Goal: Find specific page/section

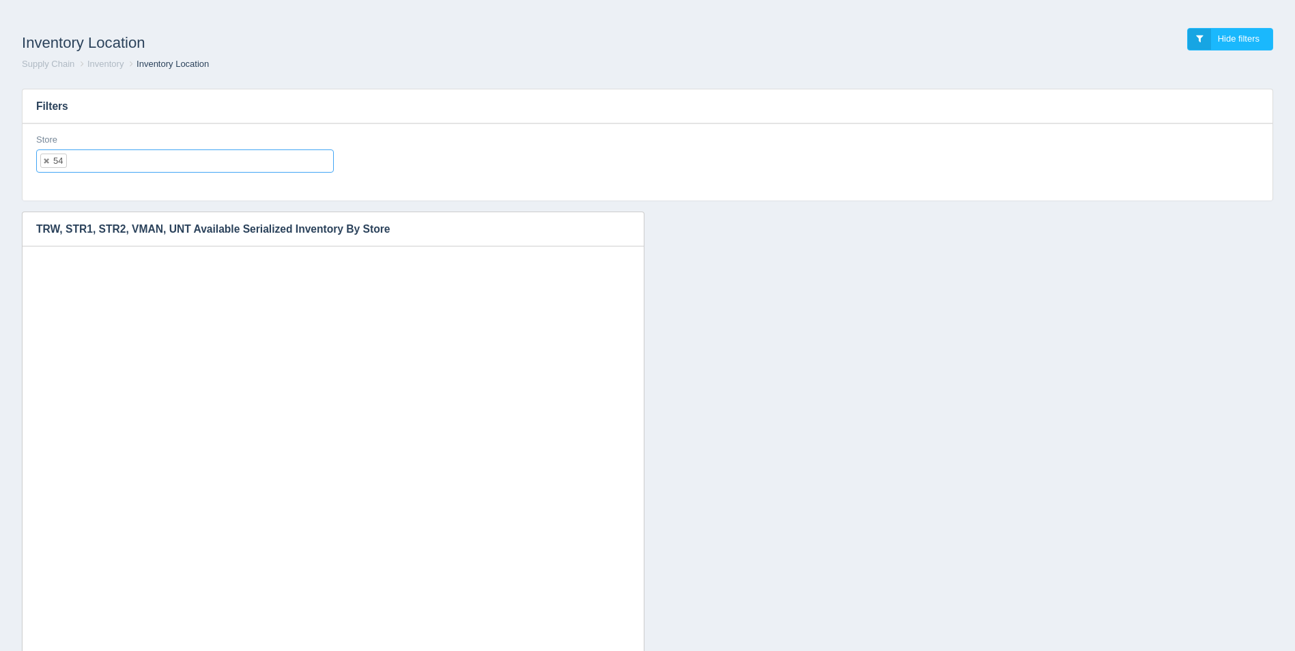
select select "54"
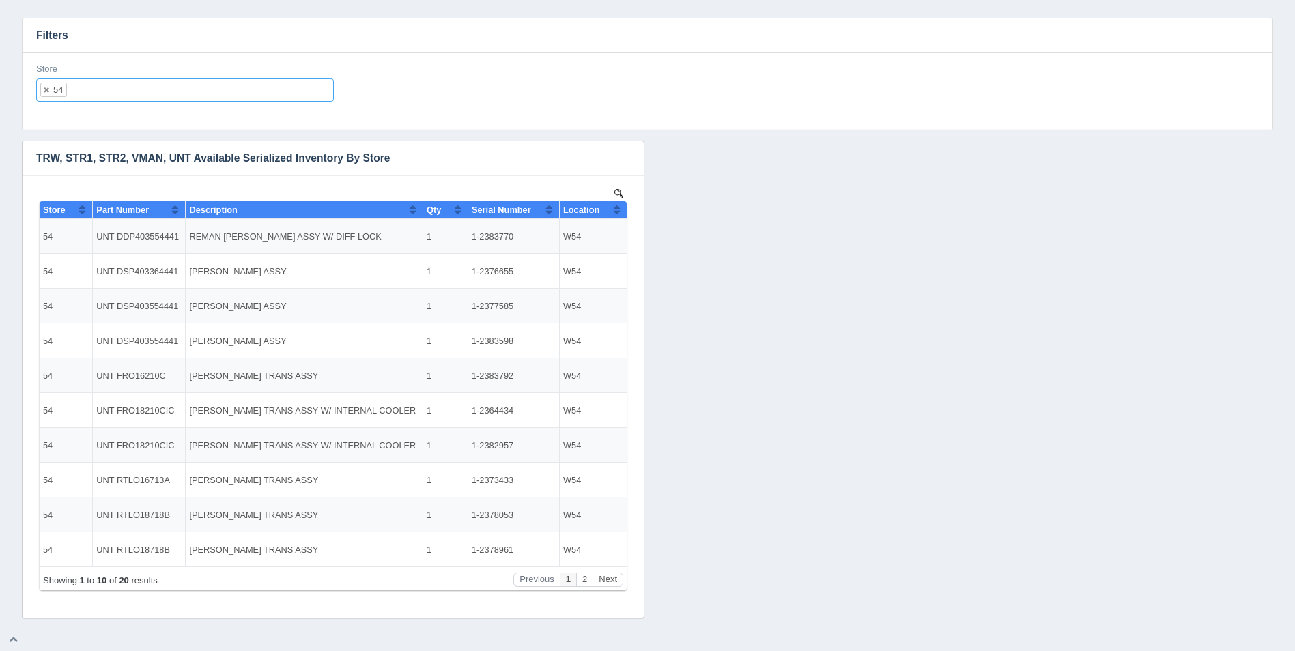
scroll to position [11, 0]
click at [619, 576] on button "Next" at bounding box center [608, 580] width 31 height 14
click at [122, 91] on ul "54" at bounding box center [185, 90] width 298 height 23
select select
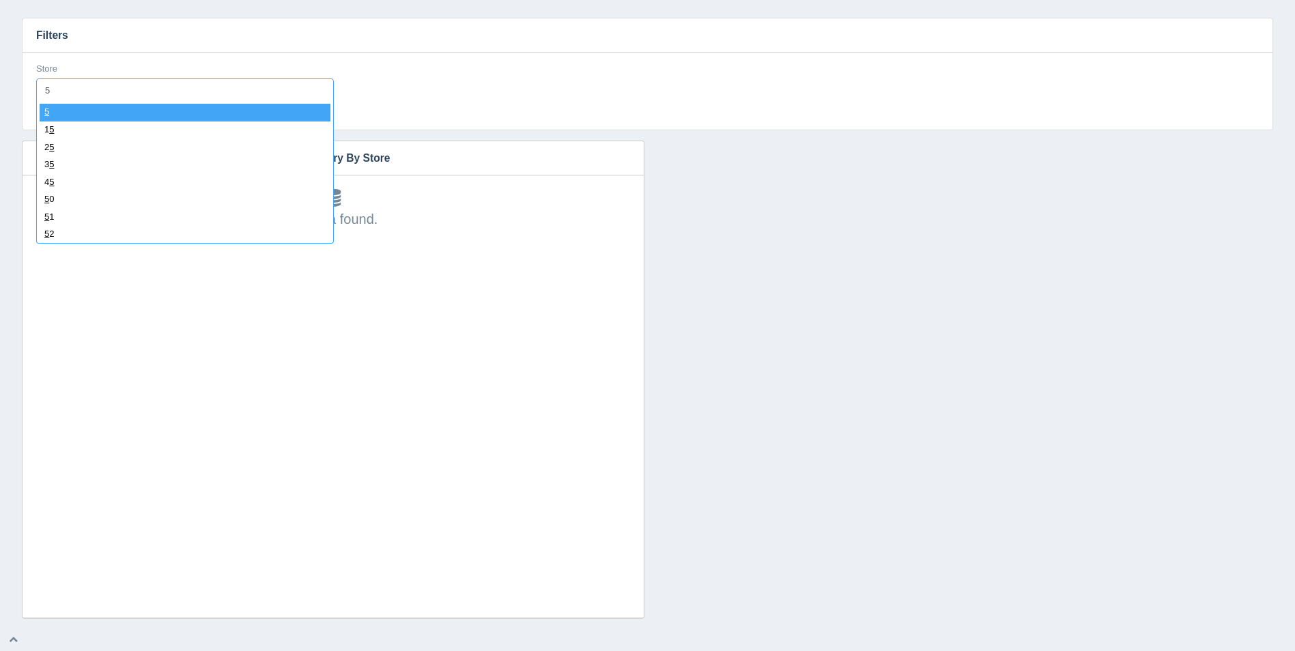
type input "55"
select select "55"
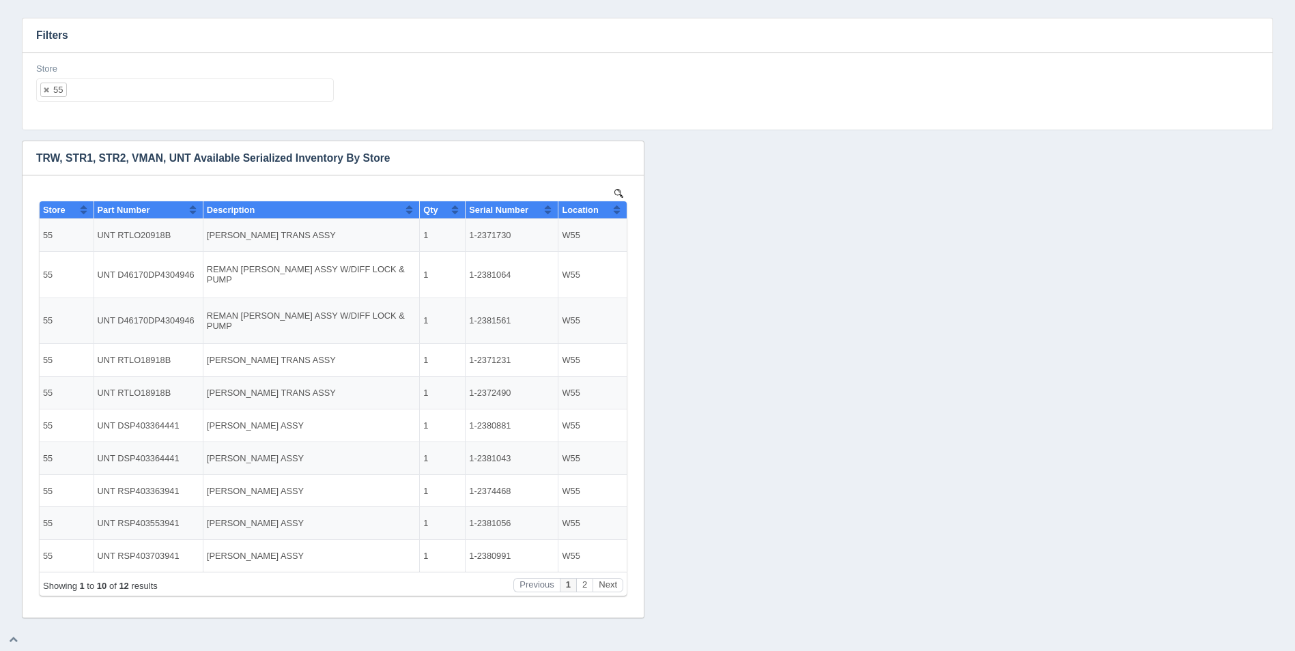
scroll to position [0, 0]
click at [624, 209] on th "Location" at bounding box center [593, 210] width 68 height 18
click at [266, 94] on ul "55" at bounding box center [185, 90] width 298 height 23
select select
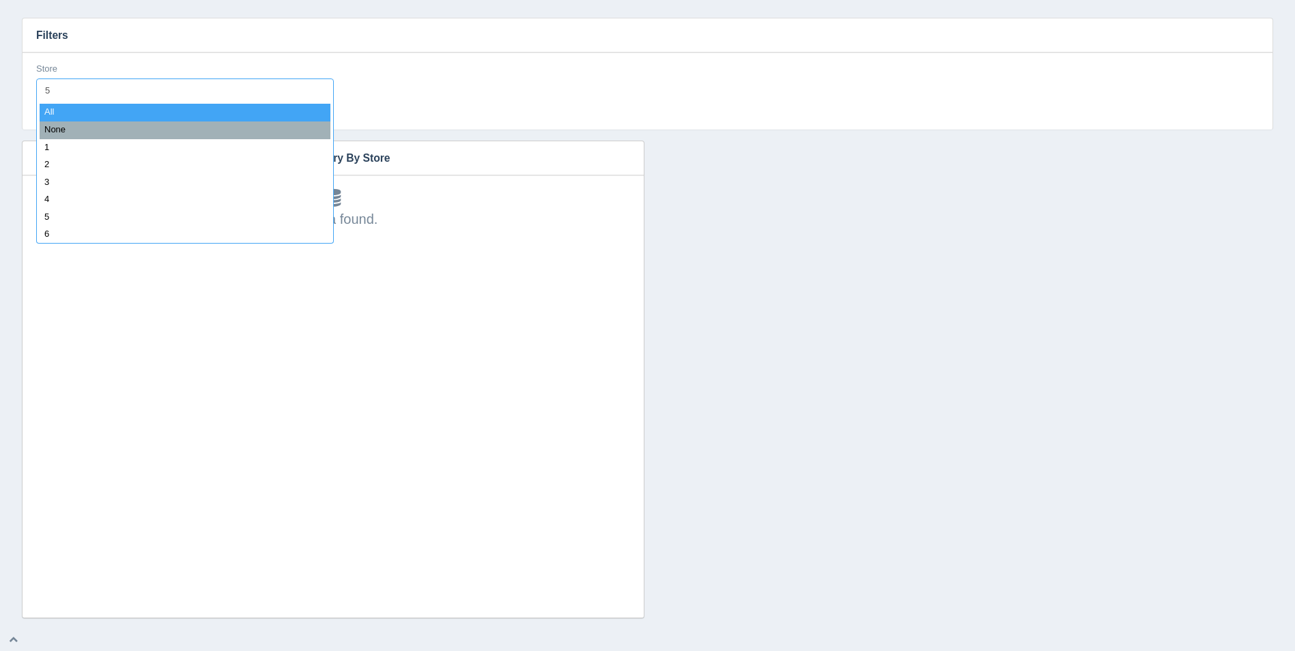
type input "56"
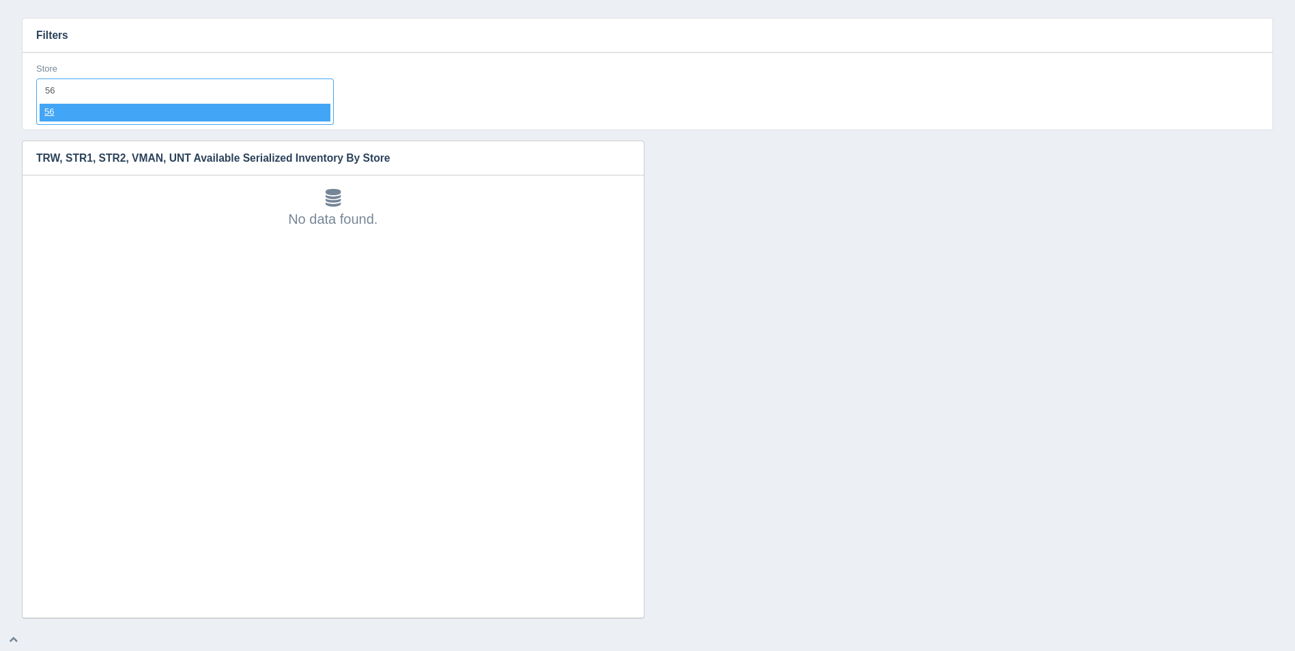
select select "56"
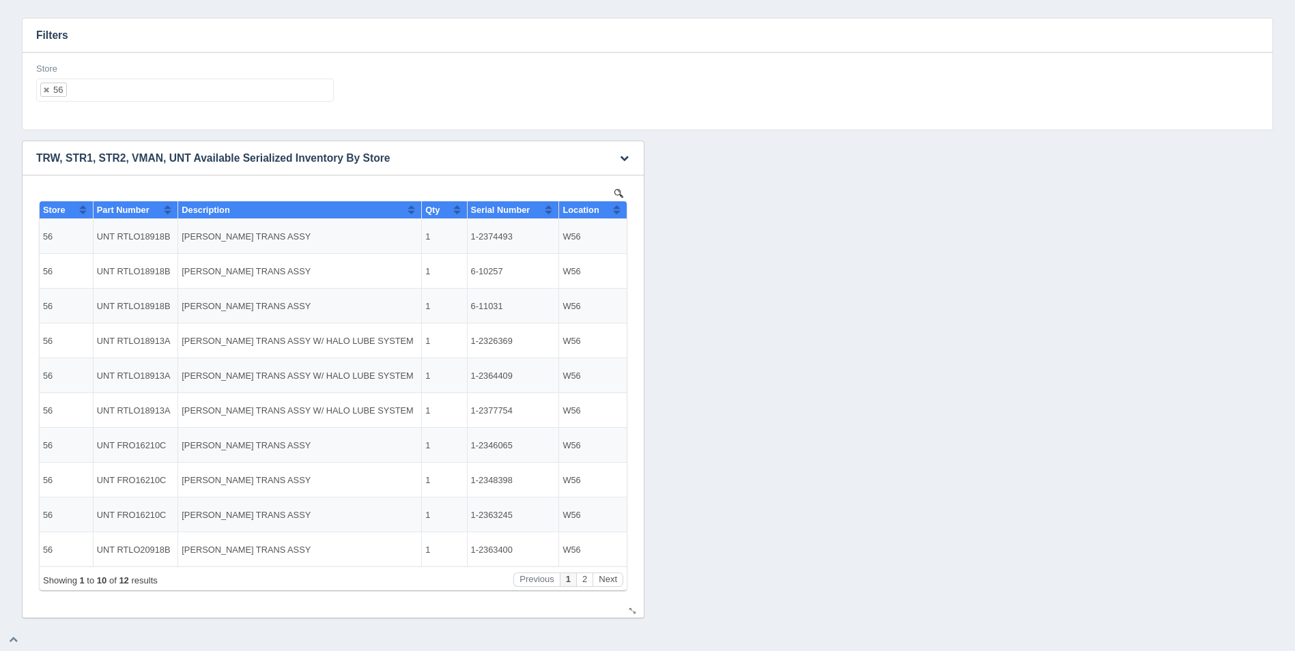
click at [620, 208] on button "Sort column ascending" at bounding box center [616, 209] width 9 height 16
click at [620, 208] on button "Sort column descending" at bounding box center [616, 209] width 9 height 16
click at [277, 87] on ul "56" at bounding box center [185, 90] width 298 height 23
select select
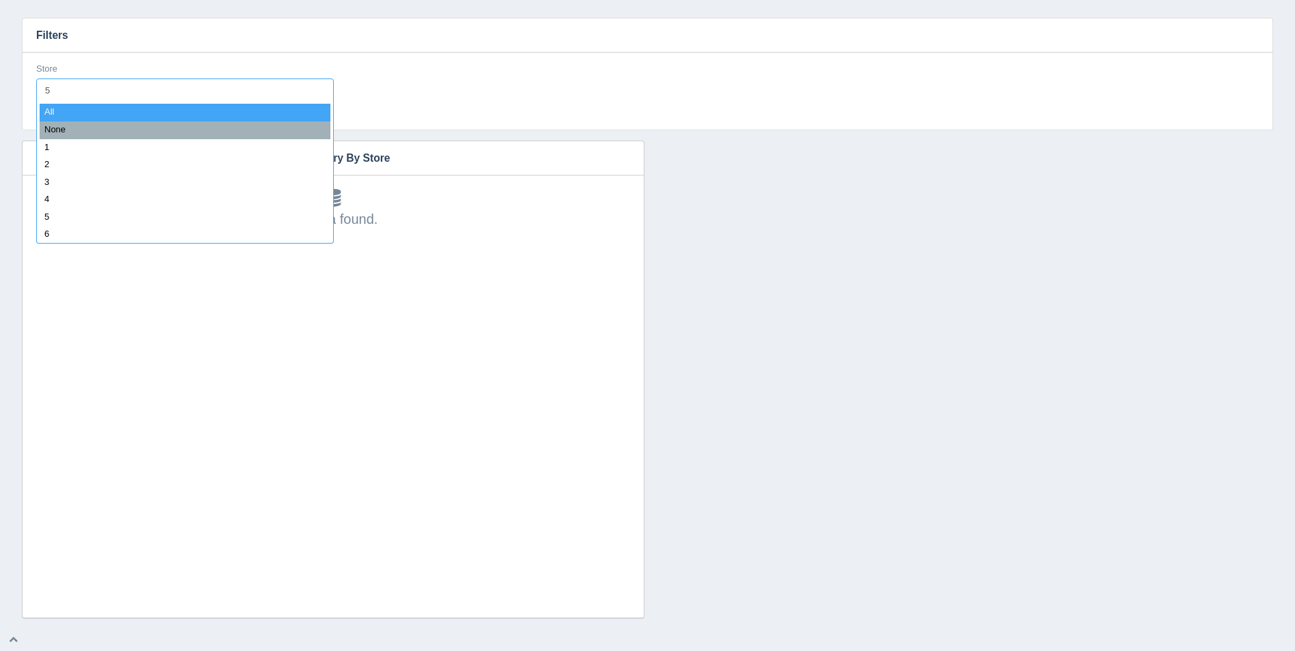
type input "57"
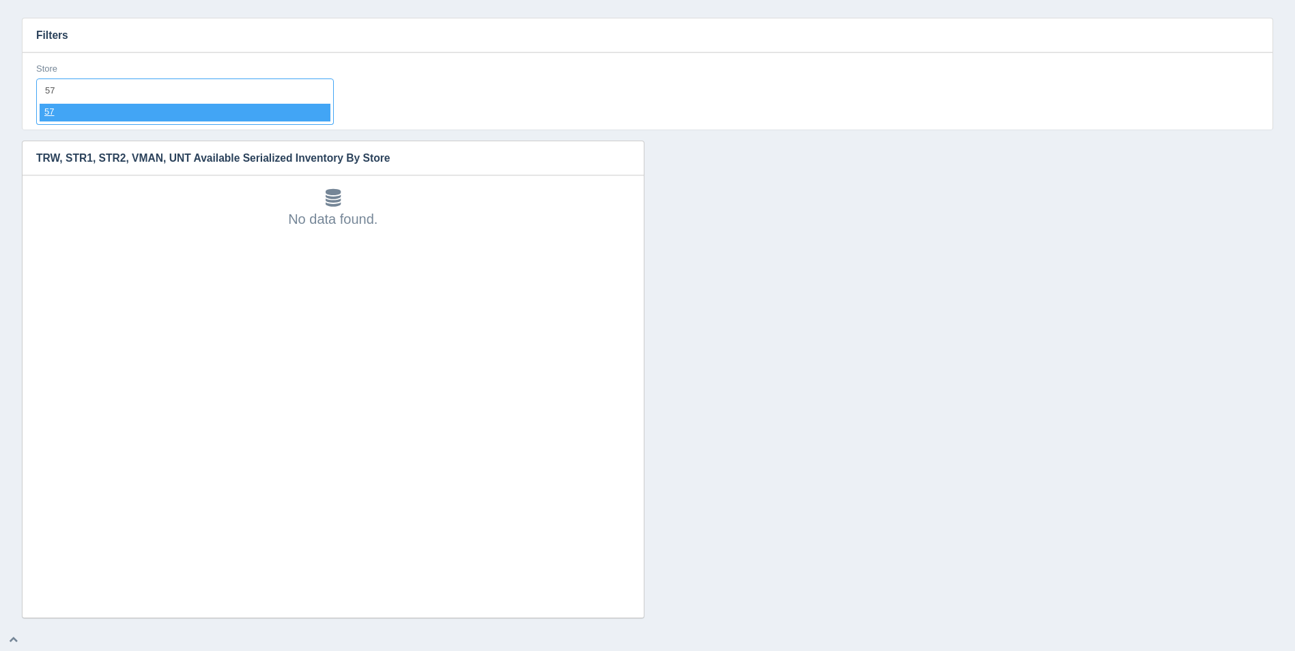
select select "57"
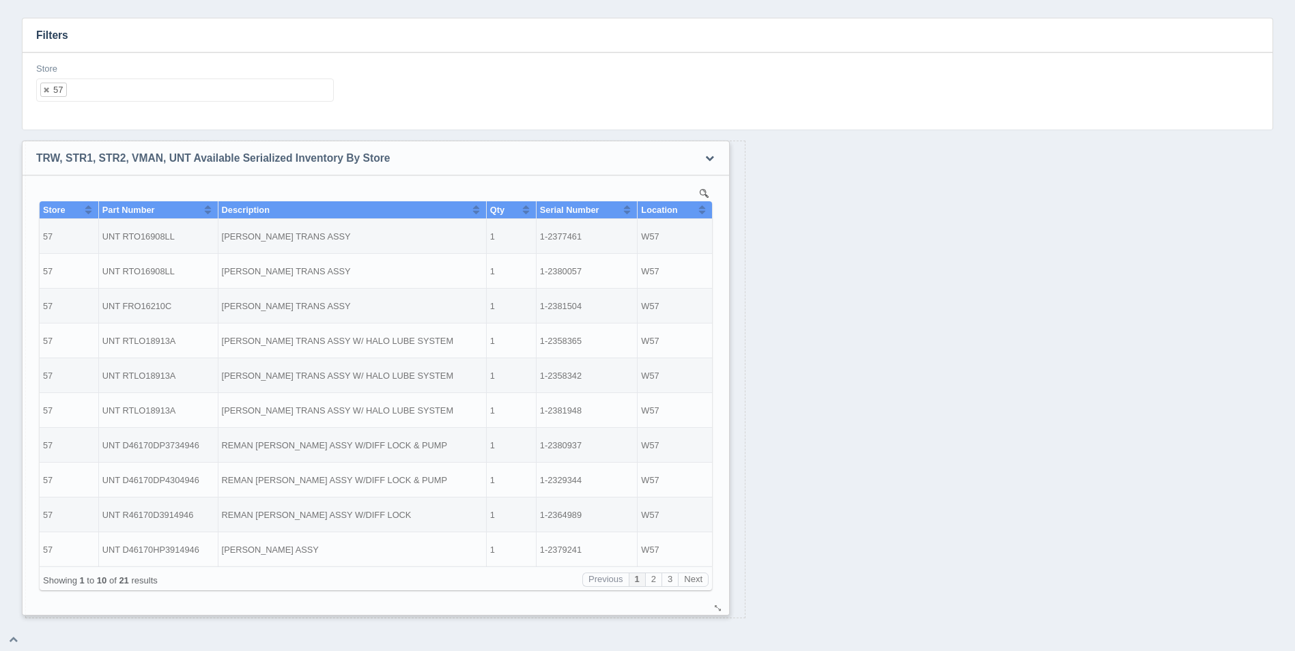
drag, startPoint x: 635, startPoint y: 612, endPoint x: 720, endPoint y: 610, distance: 85.4
click at [720, 610] on div at bounding box center [718, 609] width 11 height 10
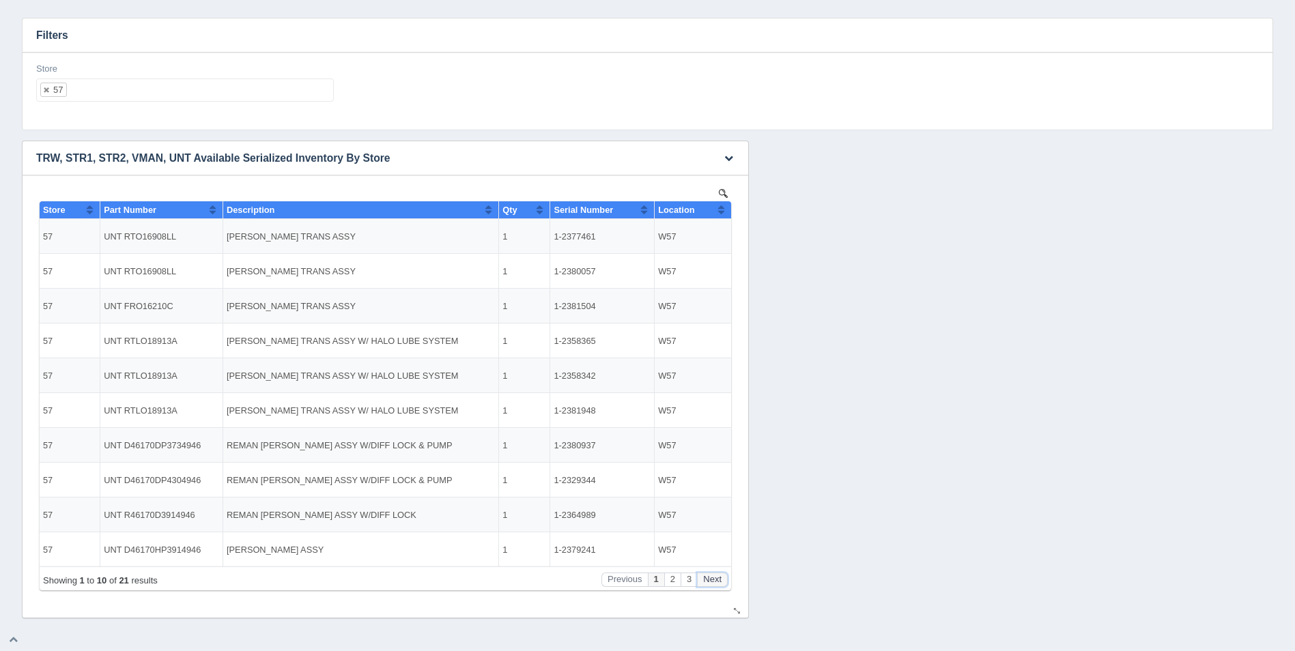
click at [714, 576] on button "Next" at bounding box center [712, 580] width 31 height 14
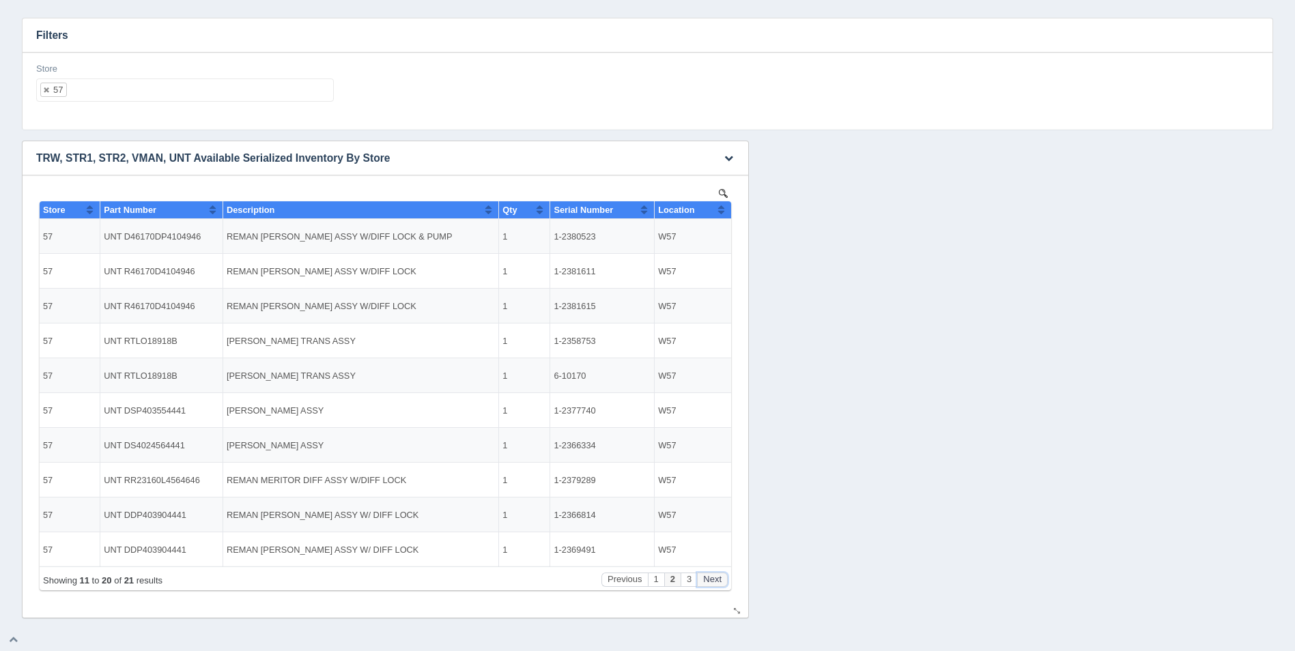
click at [714, 576] on button "Next" at bounding box center [712, 580] width 31 height 14
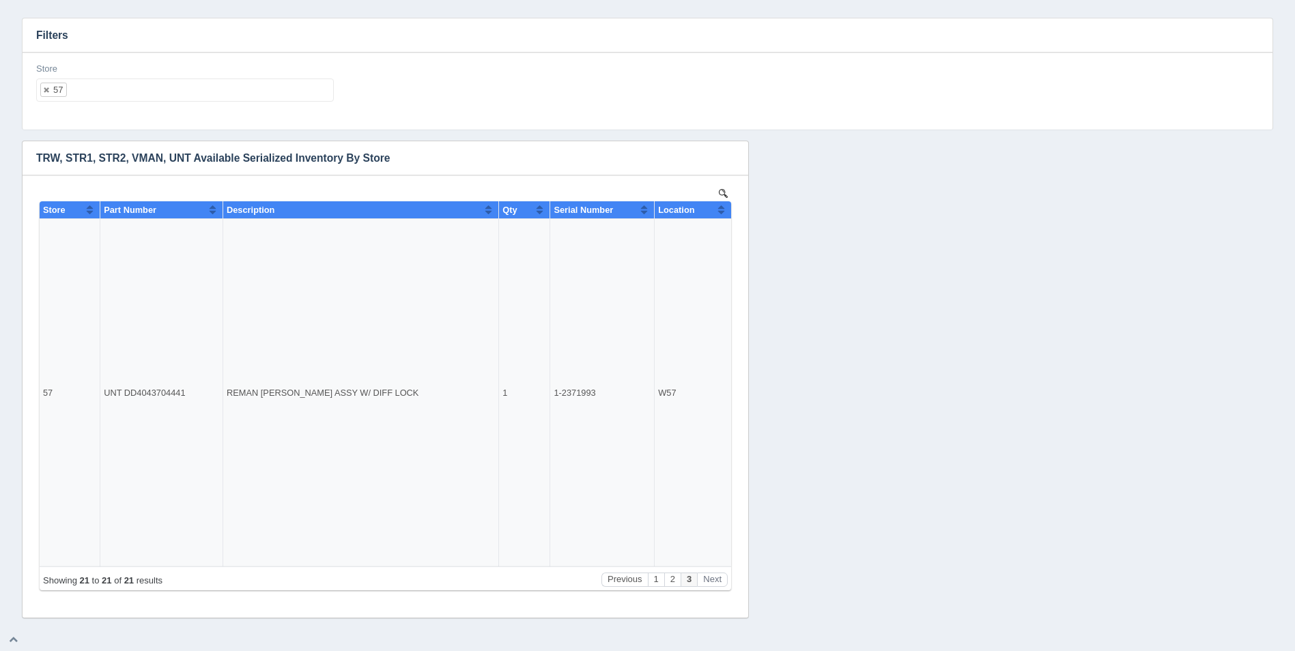
click at [132, 97] on ul "57" at bounding box center [185, 90] width 298 height 23
select select
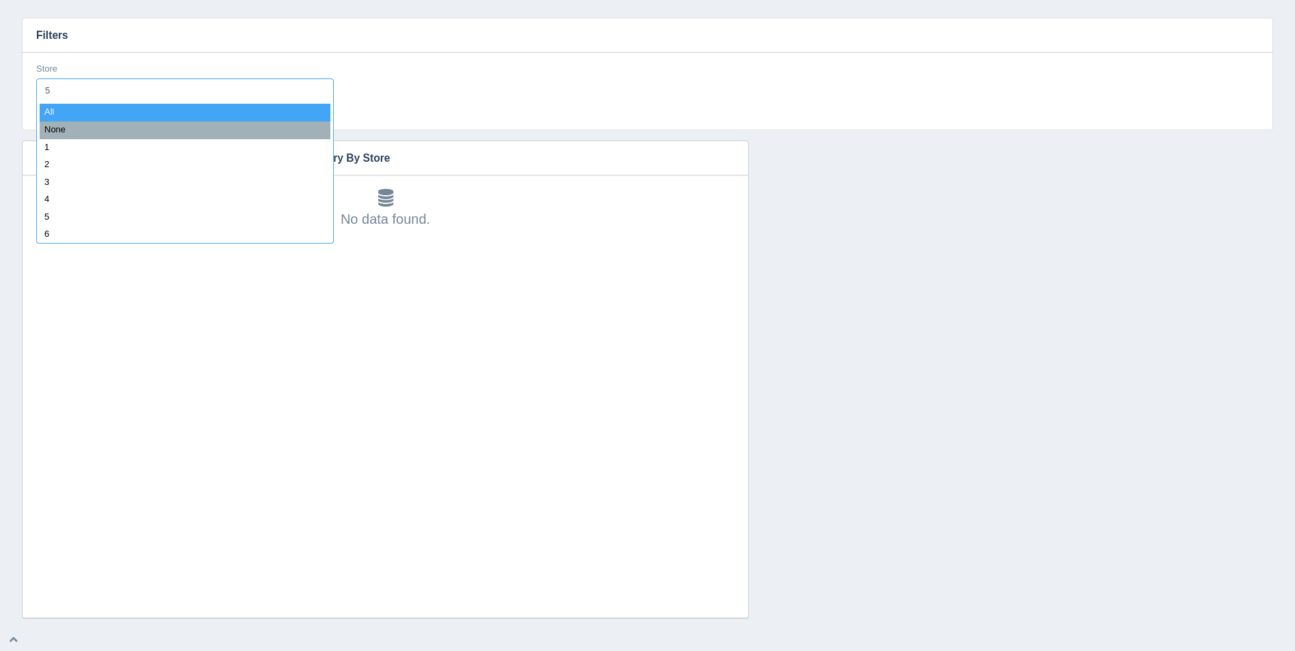
type input "58"
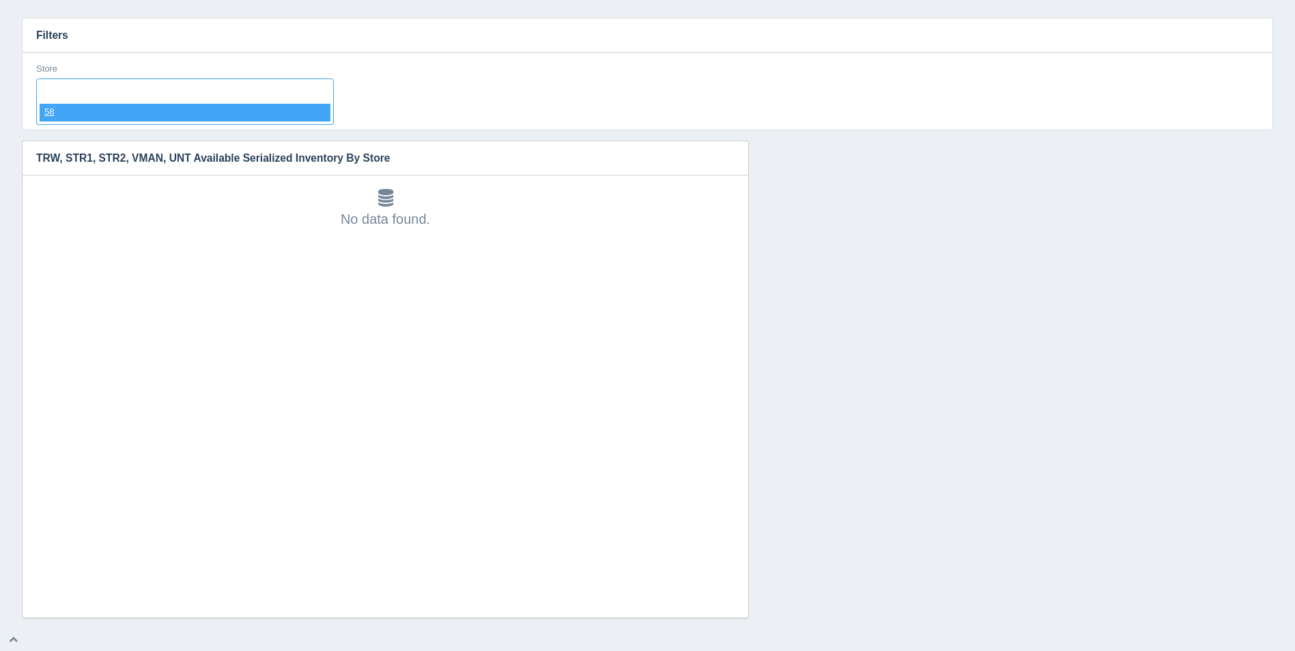
select select "58"
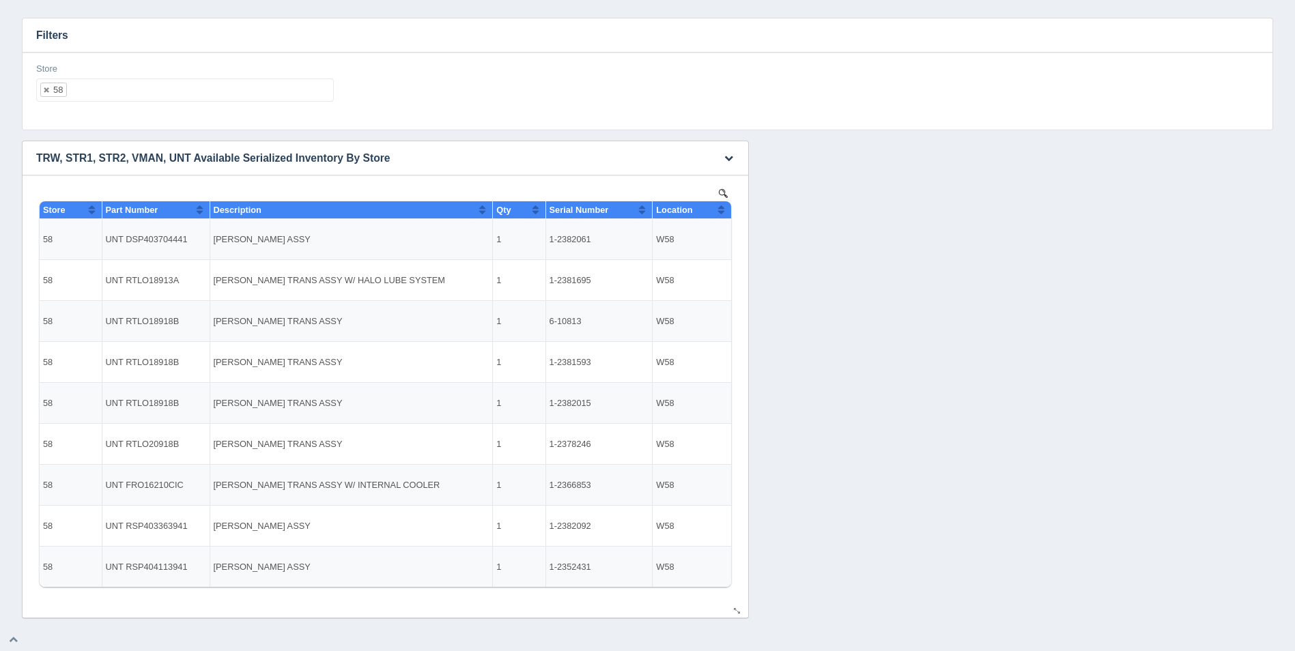
select select
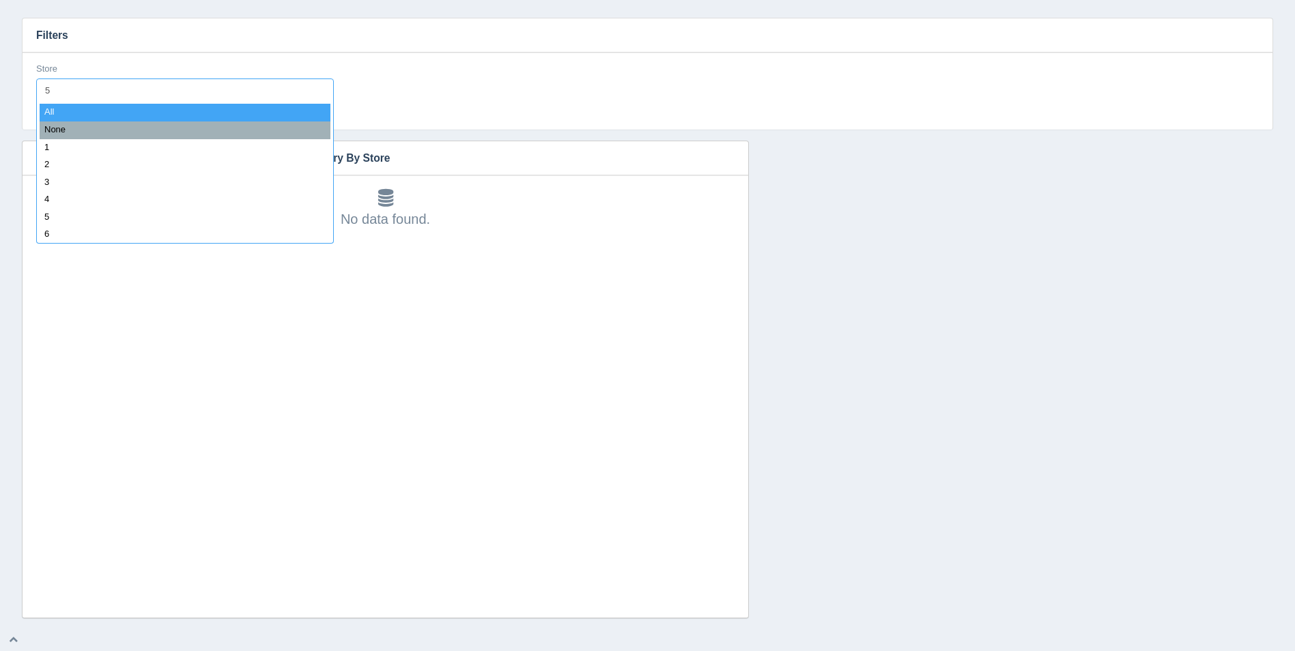
type input "59"
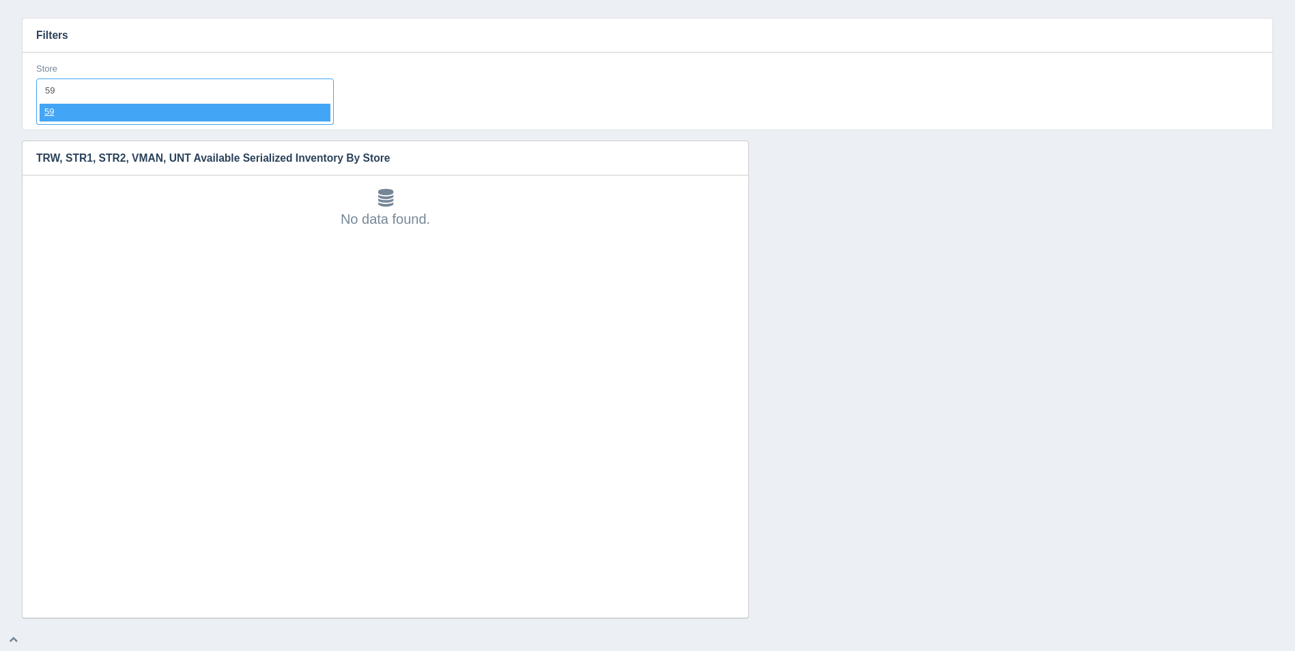
select select "59"
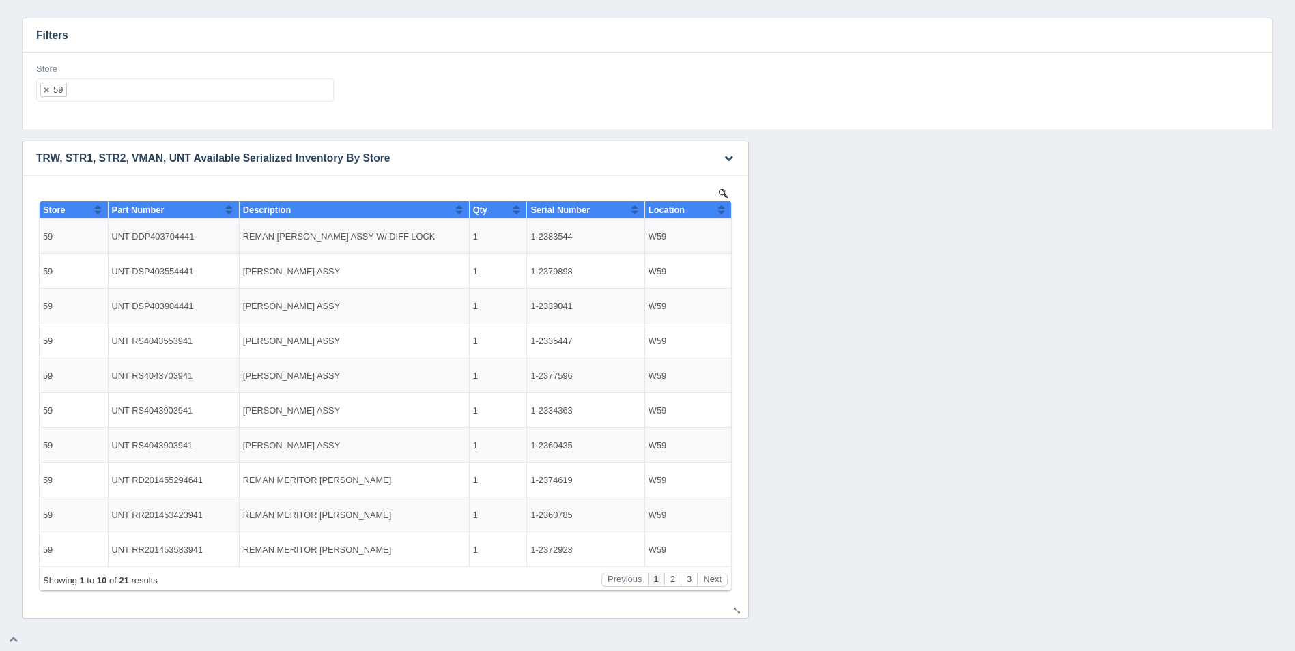
click at [724, 210] on button "Sort column ascending" at bounding box center [721, 209] width 9 height 16
click at [724, 210] on button "Sort column descending" at bounding box center [721, 209] width 9 height 16
click at [175, 100] on ul "59" at bounding box center [185, 90] width 298 height 23
select select
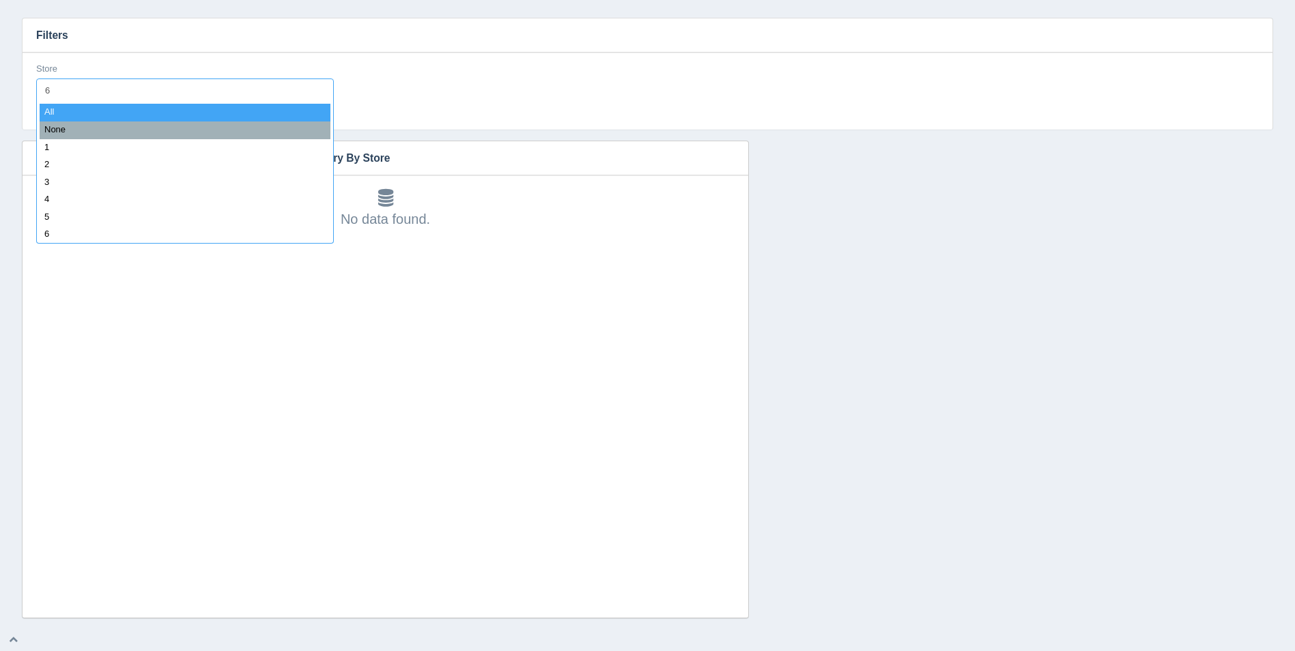
type input "60"
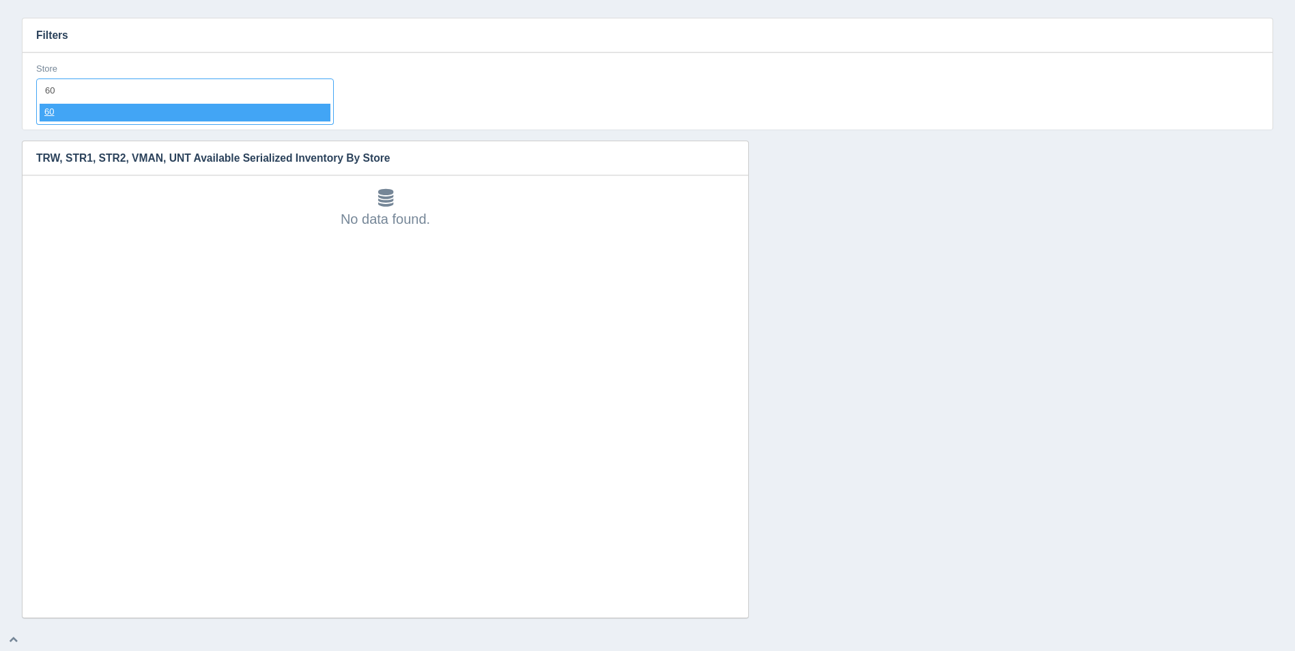
select select "60"
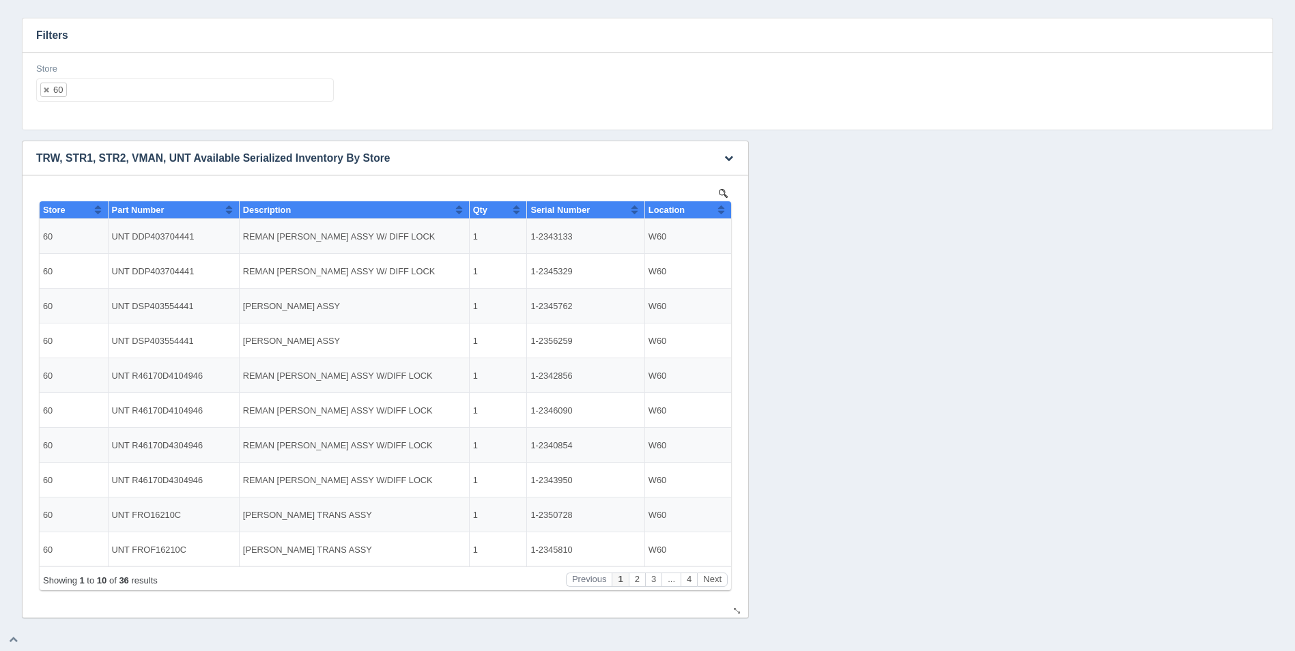
click at [722, 212] on button "Sort column ascending" at bounding box center [721, 209] width 9 height 16
click at [722, 212] on button "Sort column descending" at bounding box center [721, 209] width 9 height 16
click at [707, 577] on button "Next" at bounding box center [712, 580] width 31 height 14
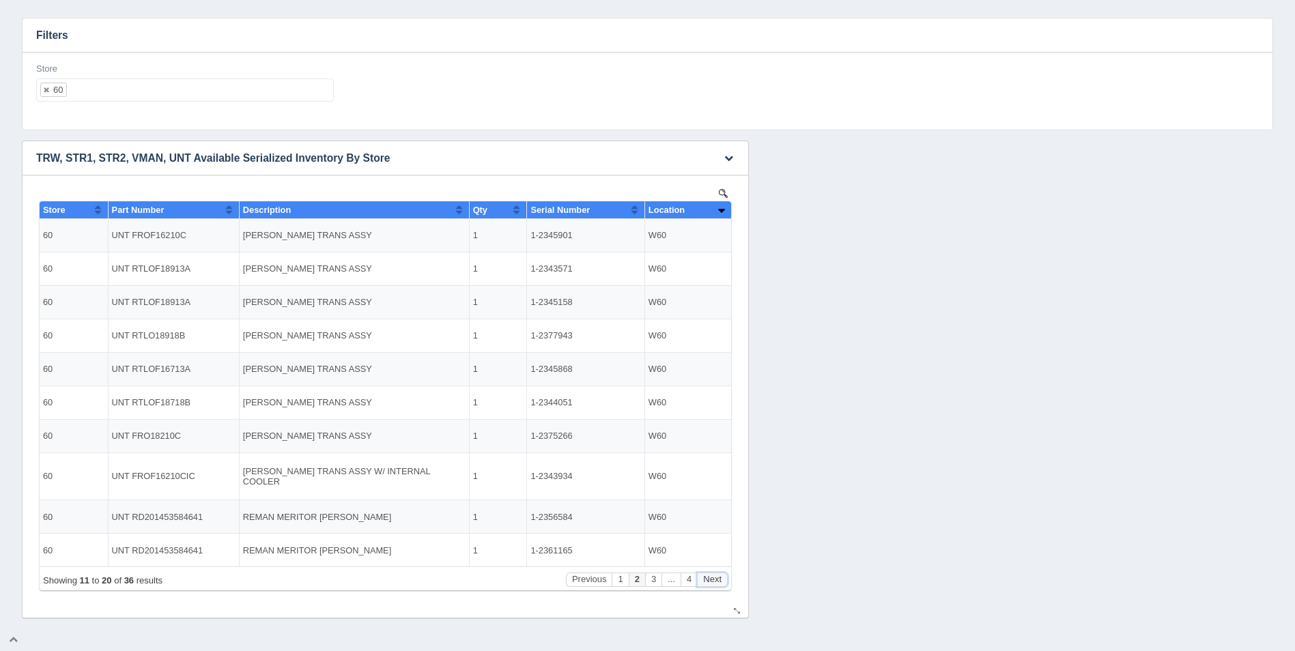
click at [707, 576] on button "Next" at bounding box center [712, 580] width 31 height 14
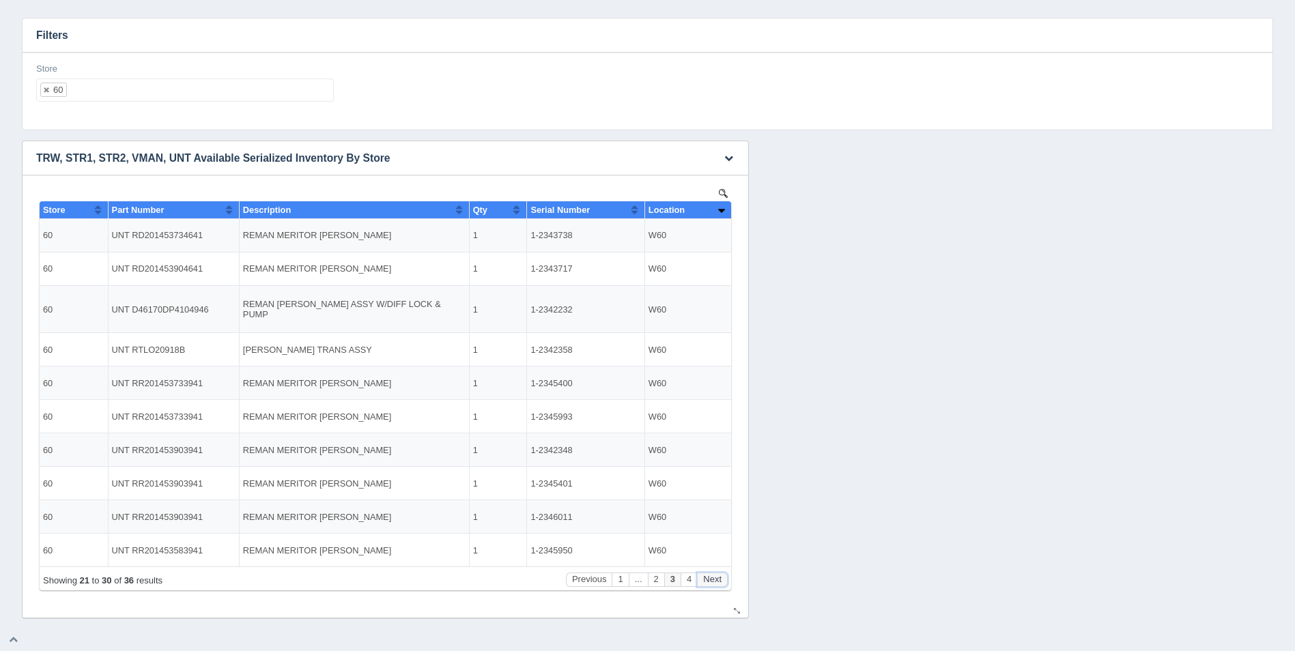
click at [707, 576] on button "Next" at bounding box center [712, 580] width 31 height 14
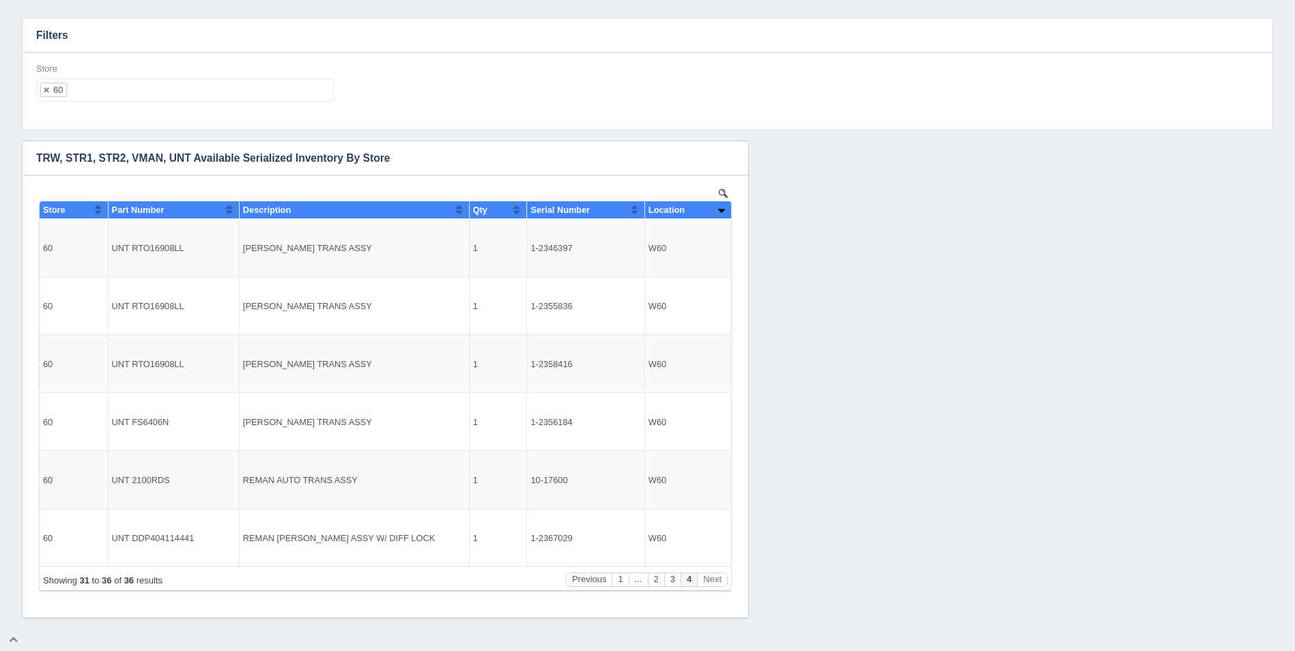
click at [191, 97] on ul "60" at bounding box center [185, 90] width 298 height 23
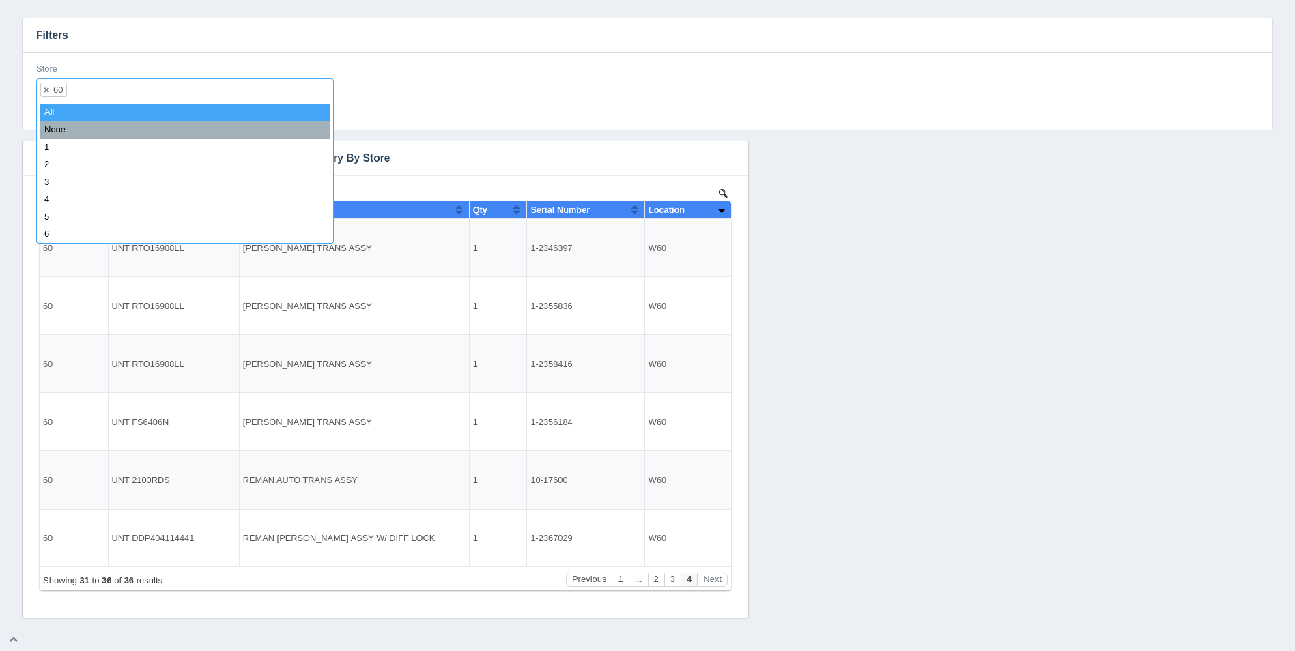
select select
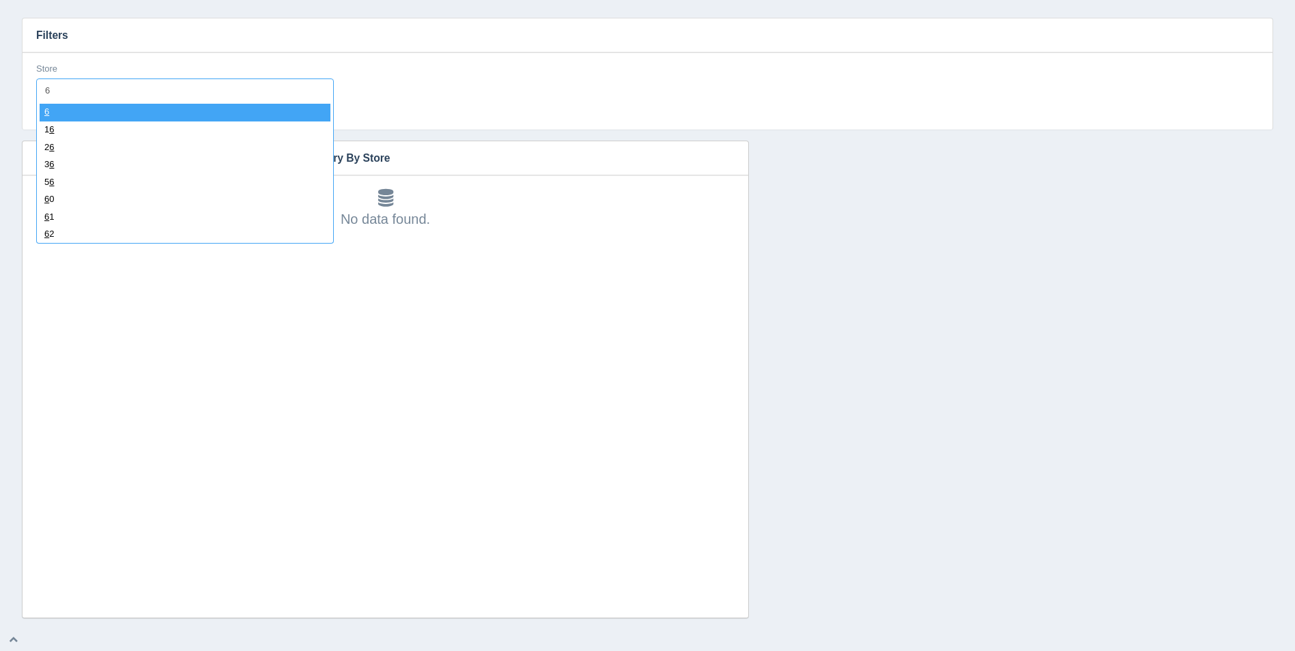
type input "61"
select select "61"
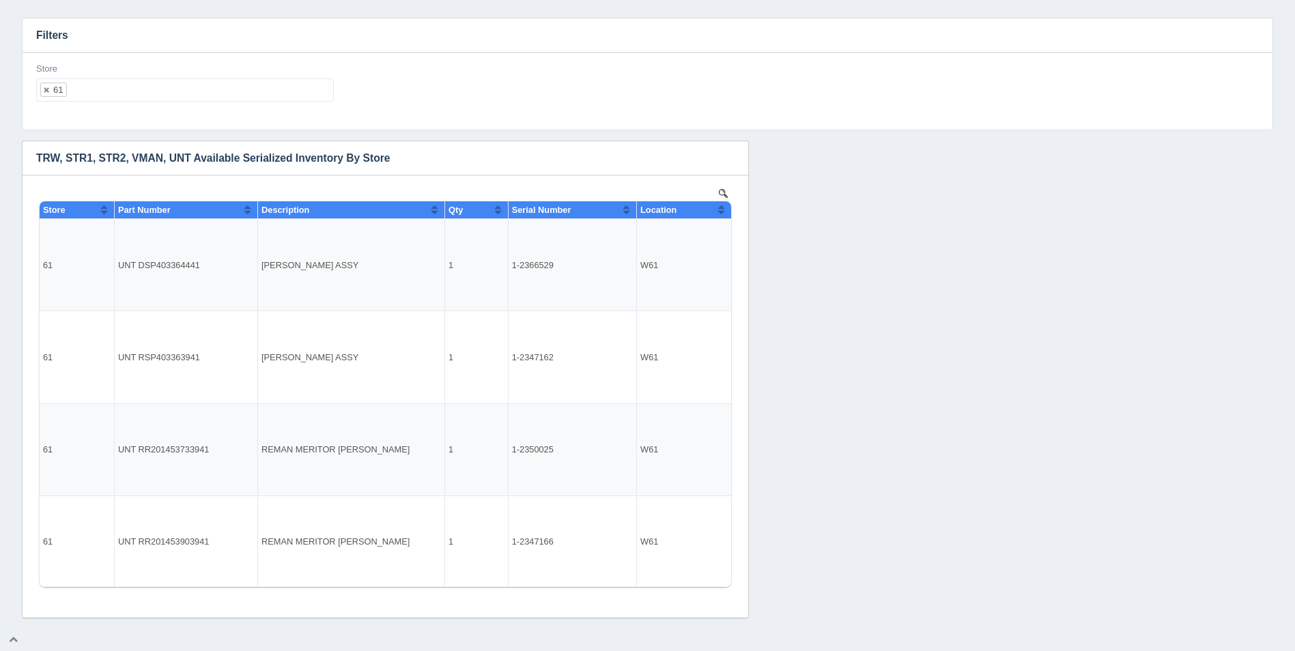
drag, startPoint x: 0, startPoint y: 137, endPoint x: 8, endPoint y: 145, distance: 11.6
click at [0, 137] on html "Inventory Location Hide filters Supply Chain Inventory Inventory Location Filte…" at bounding box center [647, 290] width 1295 height 722
click at [173, 91] on ul "61" at bounding box center [185, 90] width 298 height 23
select select
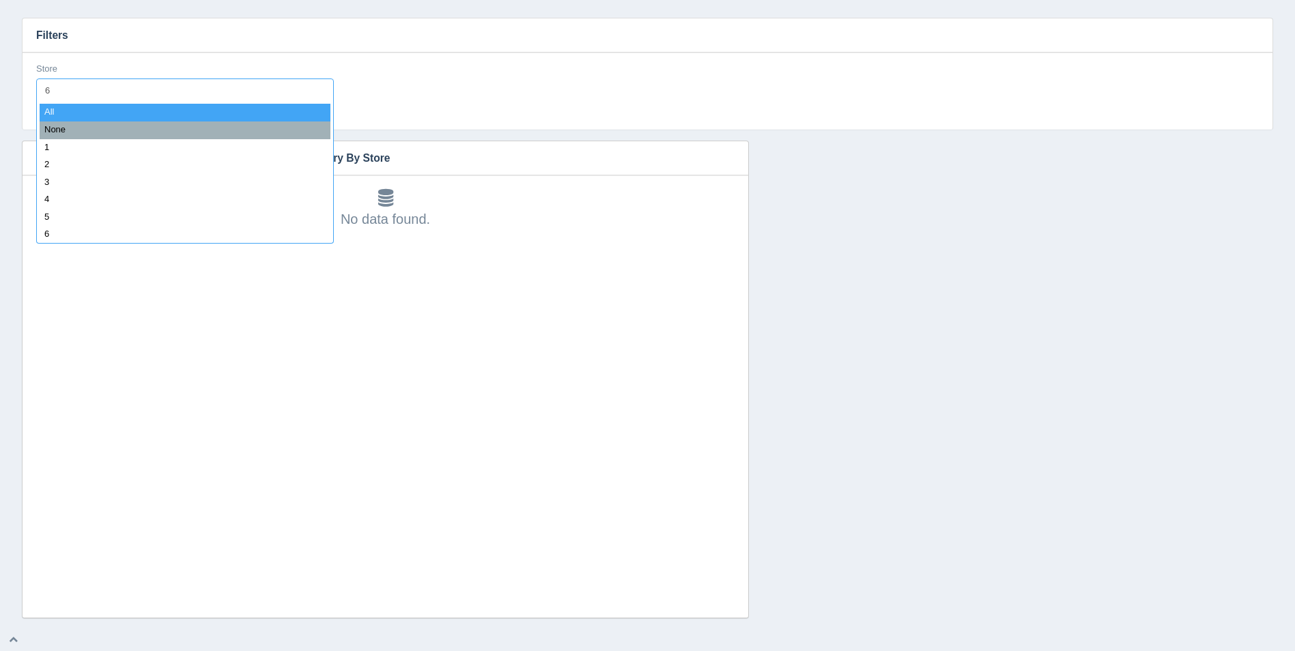
type input "62"
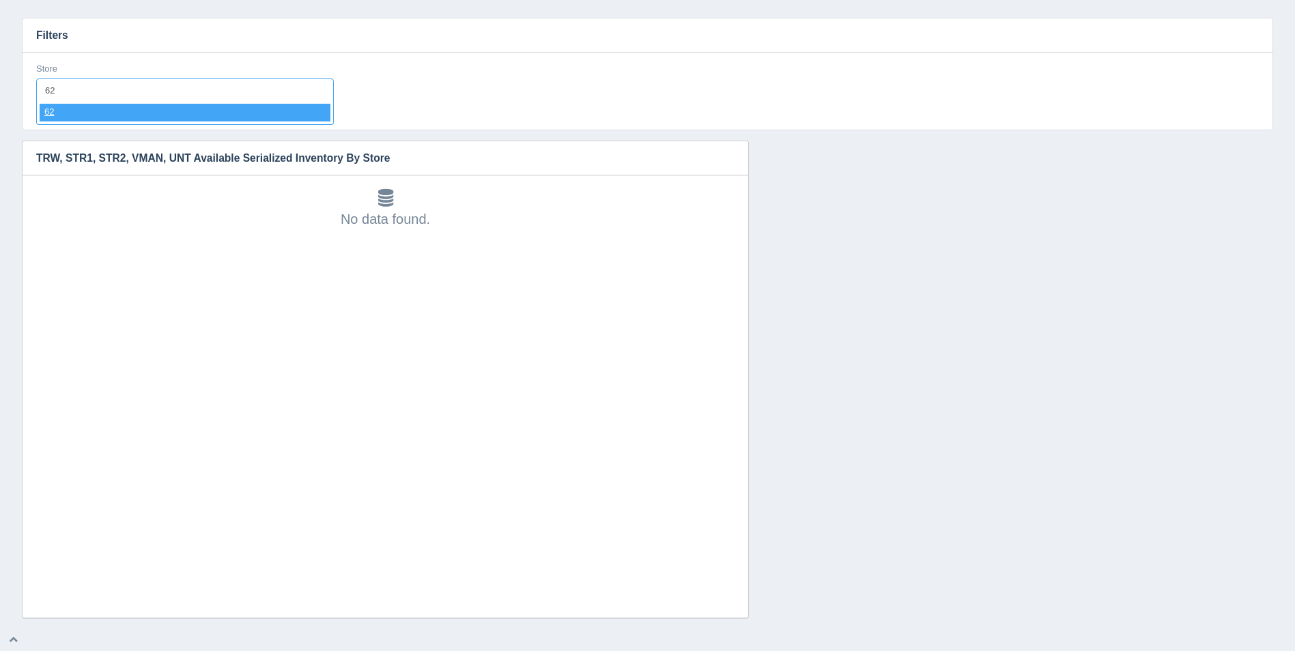
select select "62"
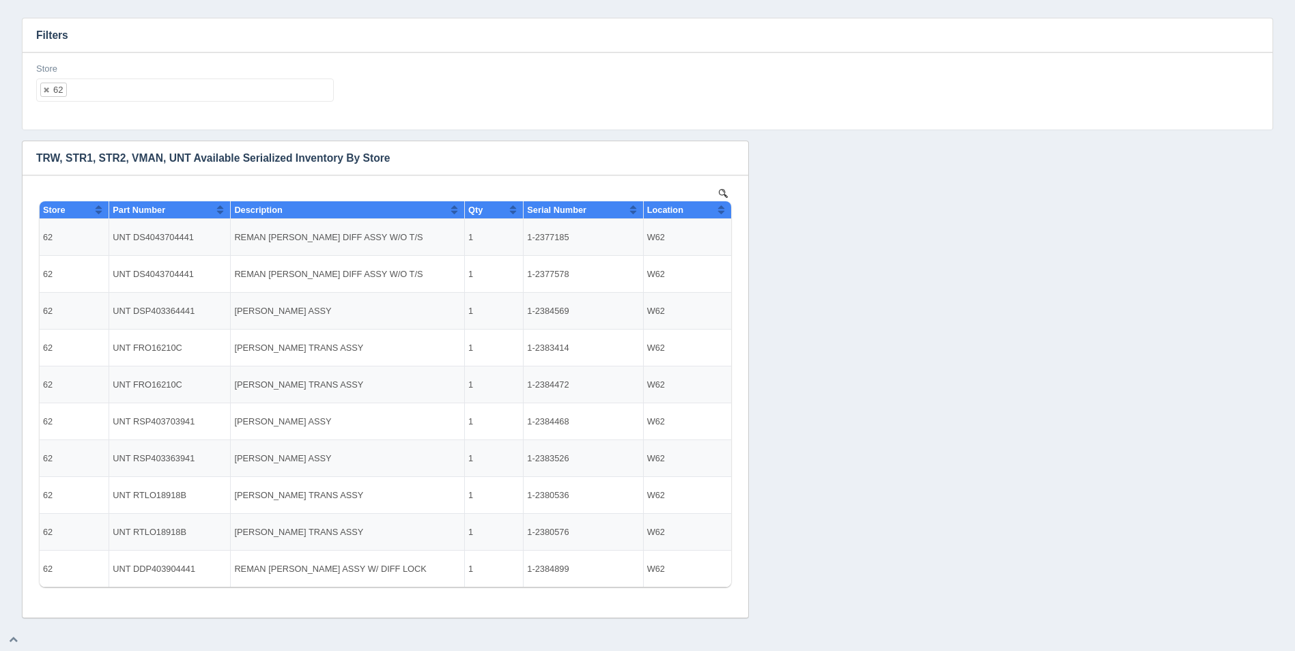
click at [107, 89] on ul "62" at bounding box center [185, 90] width 298 height 23
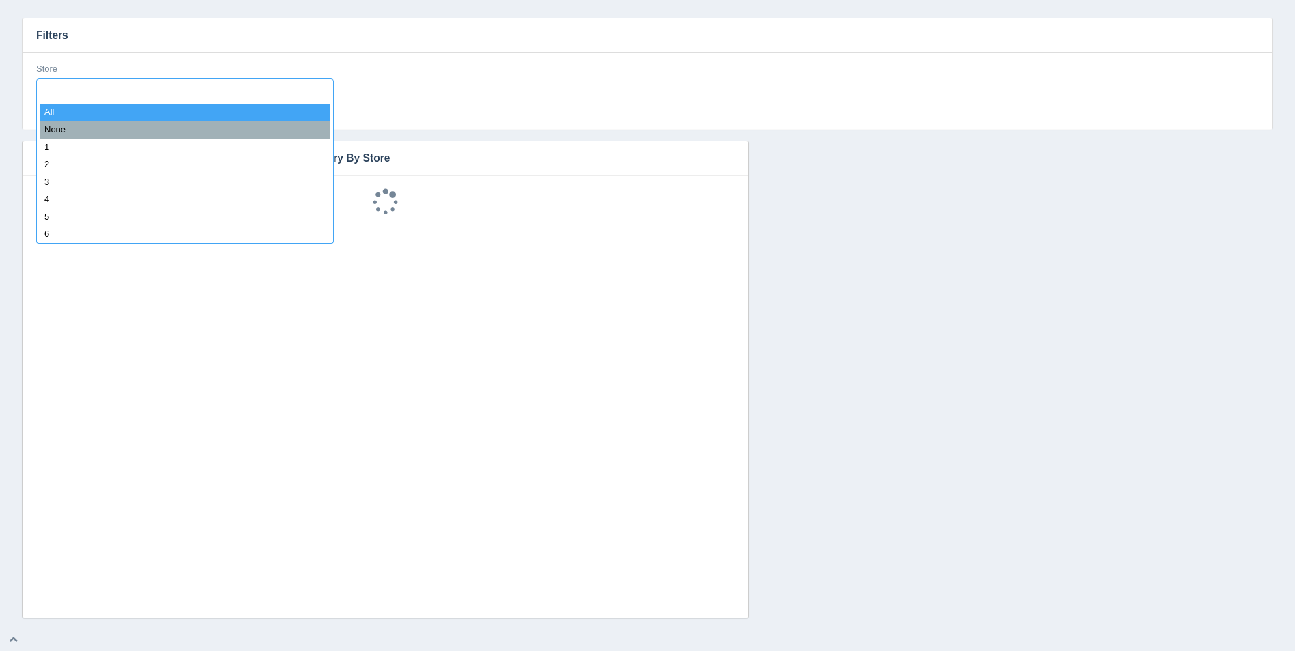
select select
type input "63"
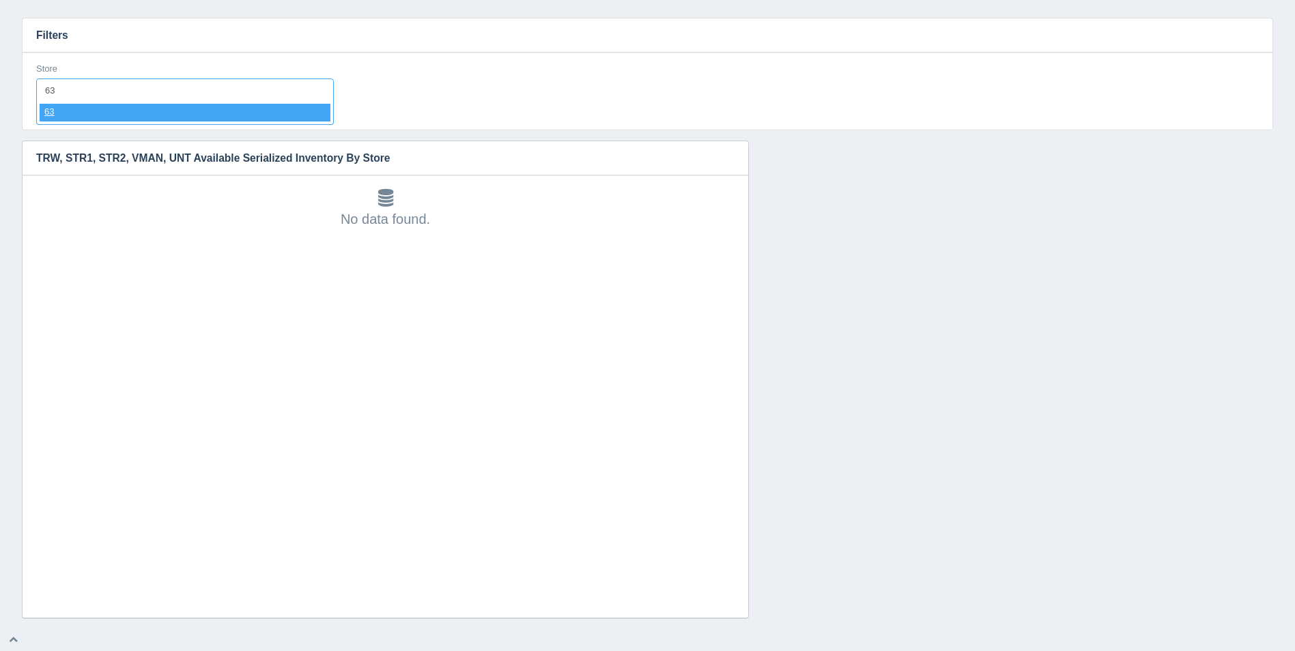
select select "63"
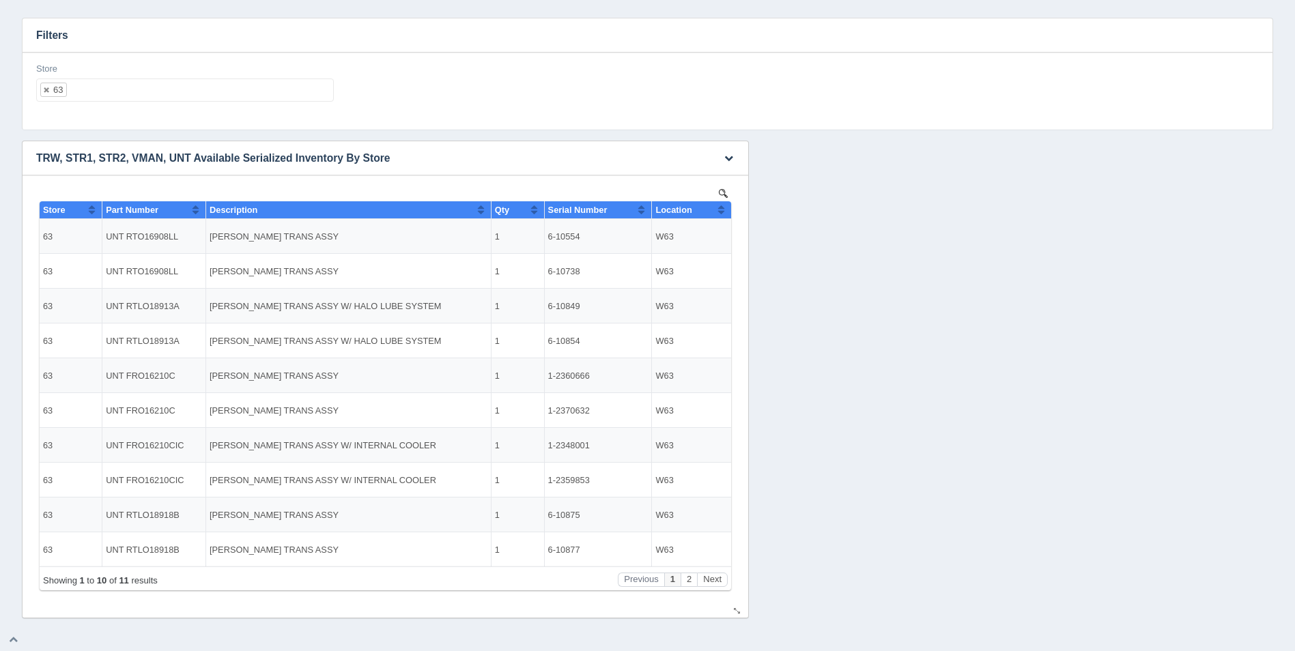
click at [724, 206] on button "Sort column ascending" at bounding box center [721, 209] width 9 height 16
click at [724, 206] on button "Sort column descending" at bounding box center [721, 209] width 9 height 16
click at [188, 92] on ul "63" at bounding box center [185, 90] width 298 height 23
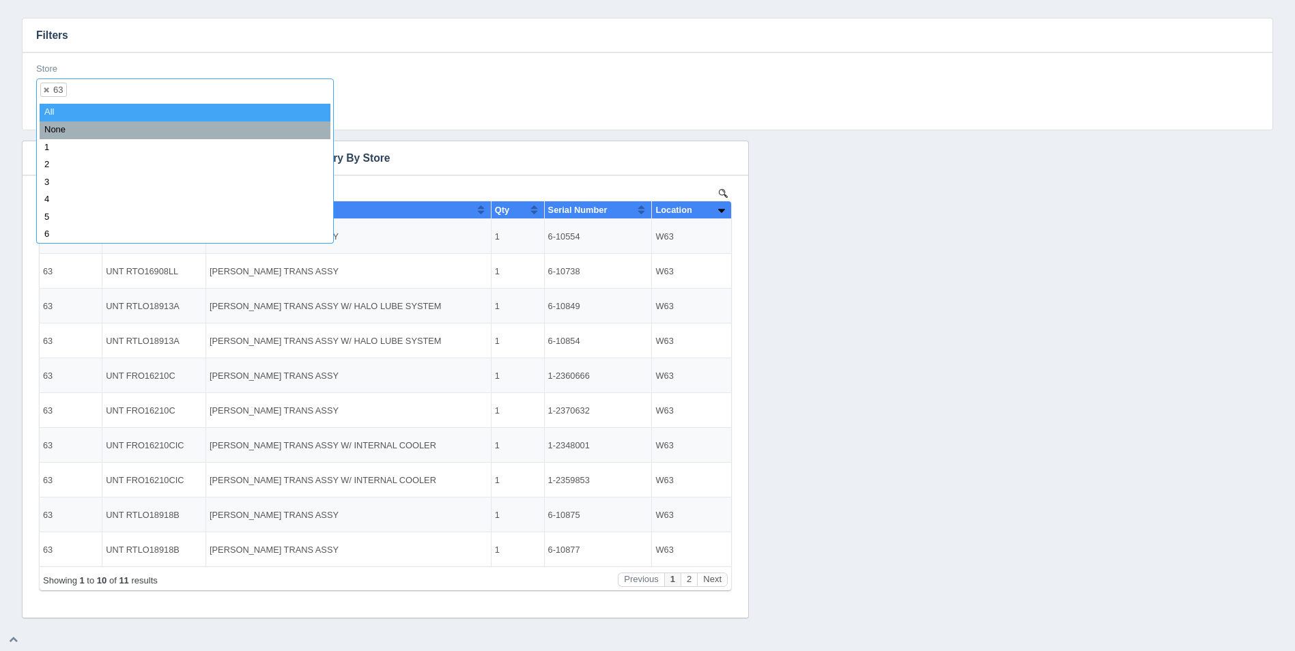
select select
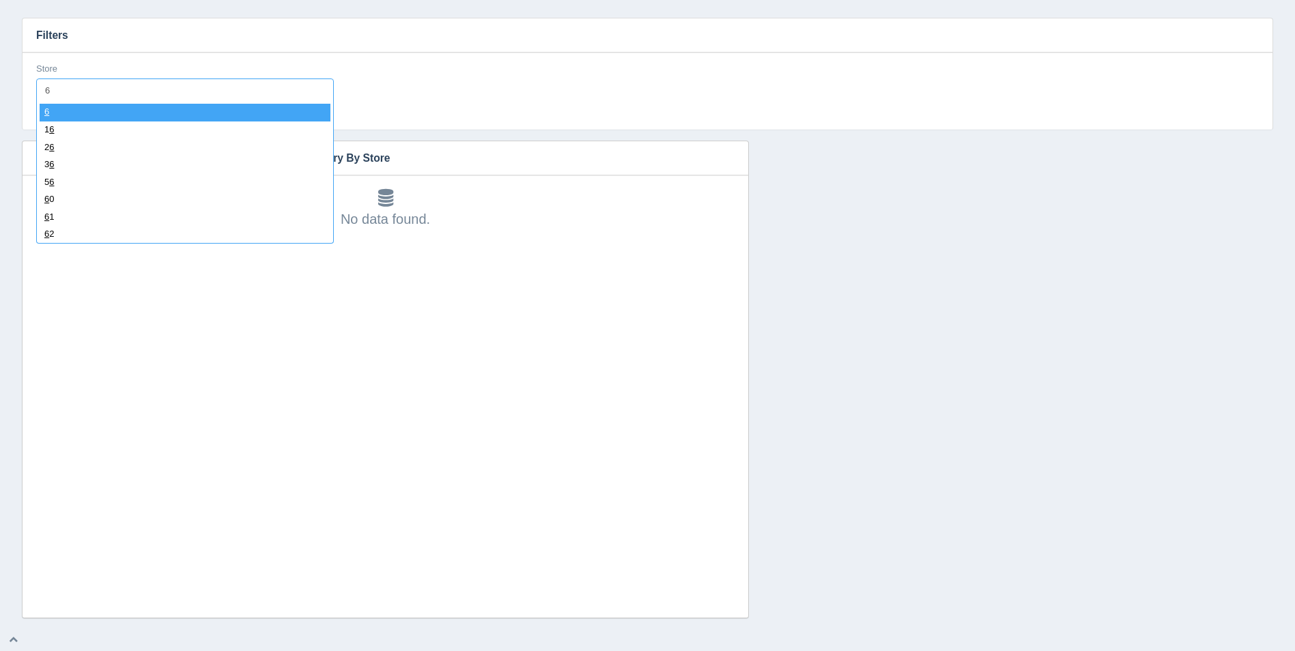
type input "64"
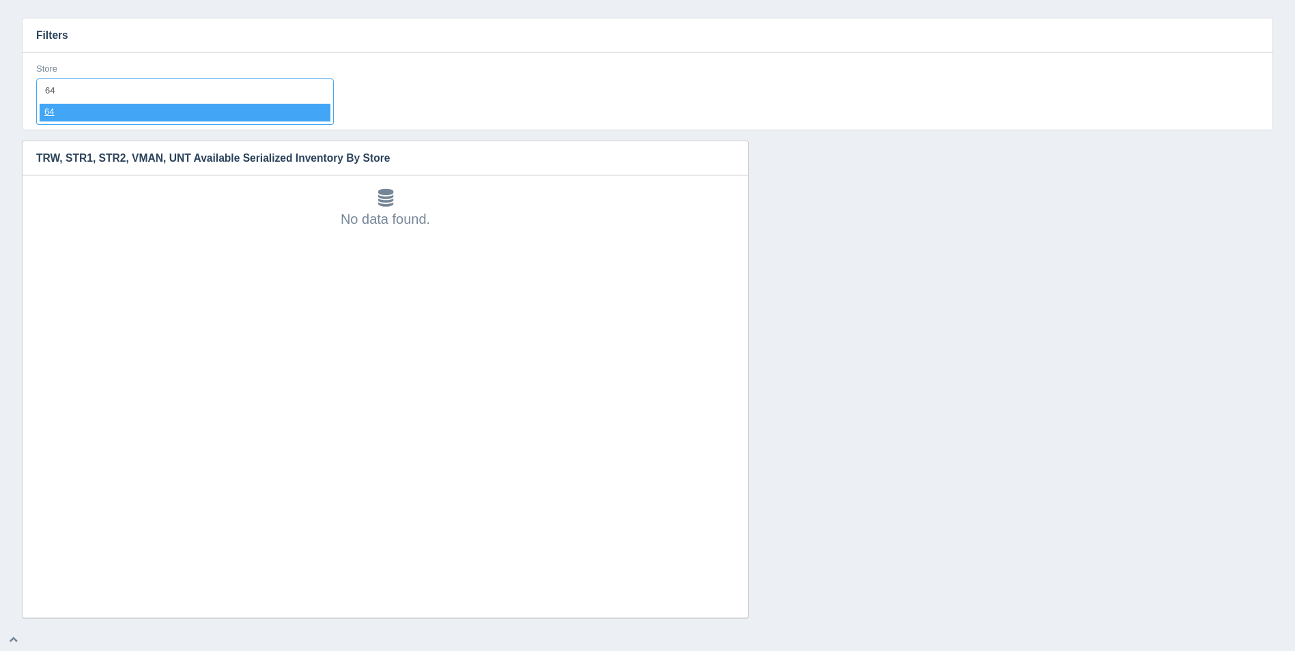
select select "64"
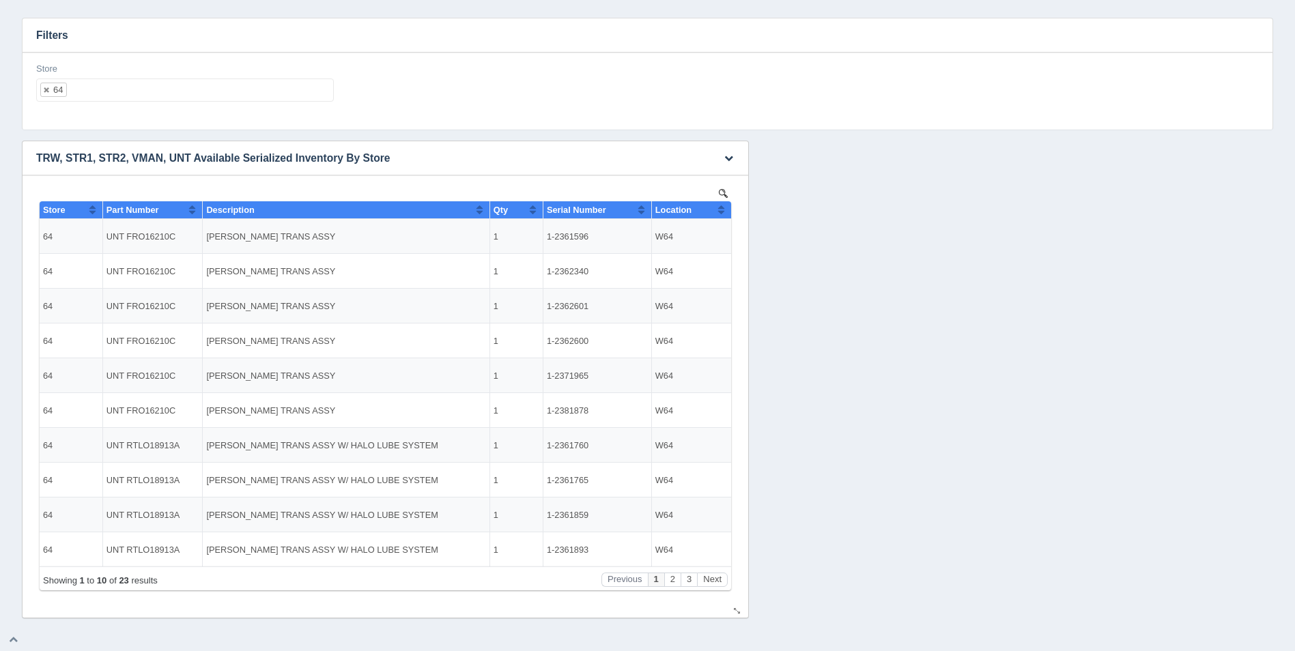
click at [720, 207] on button "Sort column ascending" at bounding box center [721, 209] width 9 height 16
click at [720, 207] on button "Sort column descending" at bounding box center [721, 209] width 9 height 16
click at [165, 90] on ul "64" at bounding box center [185, 90] width 298 height 23
select select
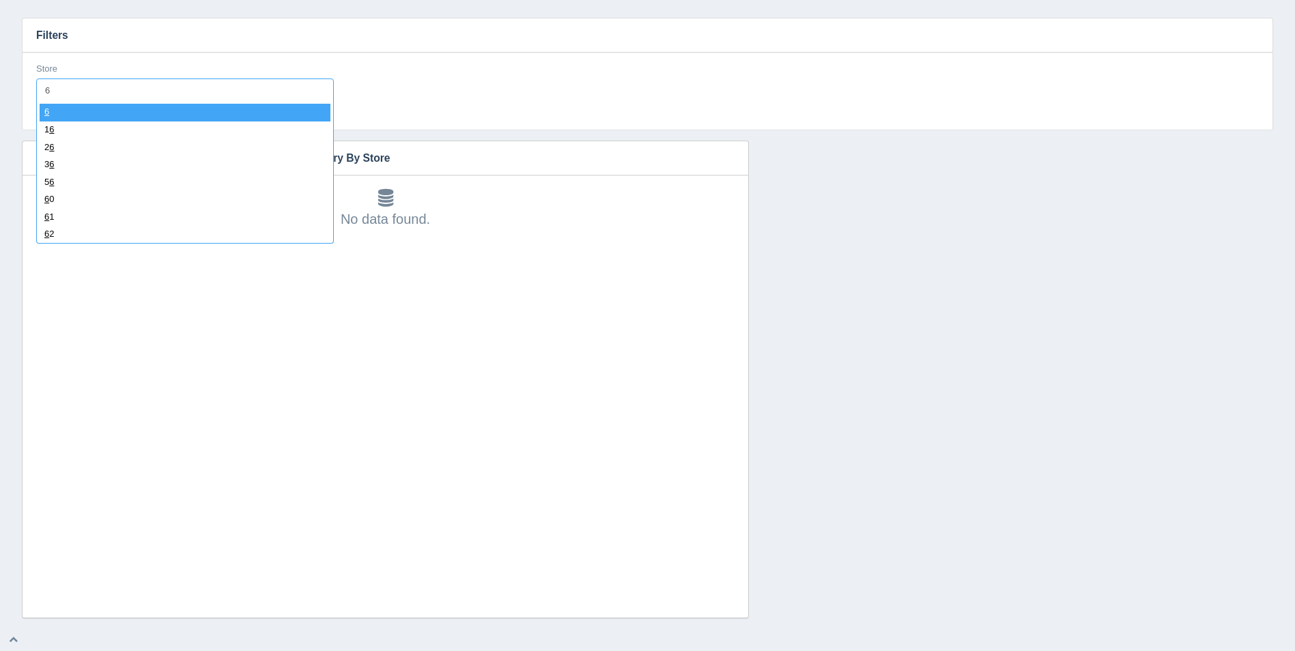
type input "65"
select select "65"
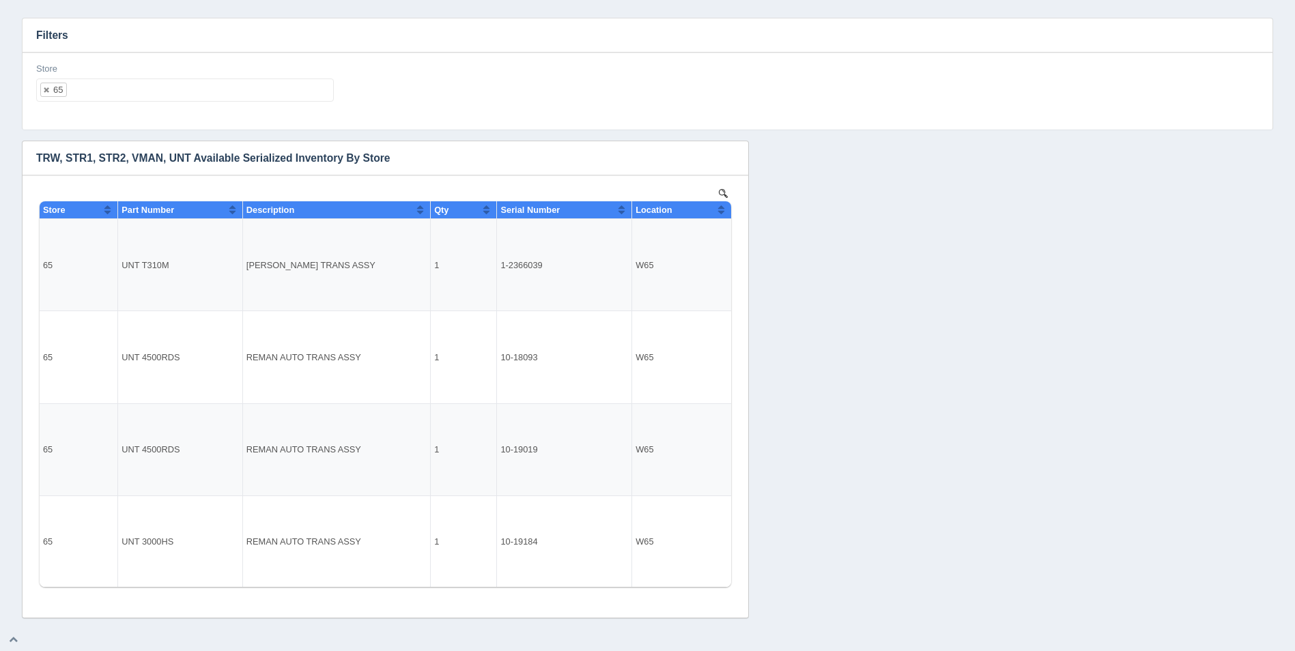
click at [165, 90] on input "text" at bounding box center [199, 90] width 265 height 22
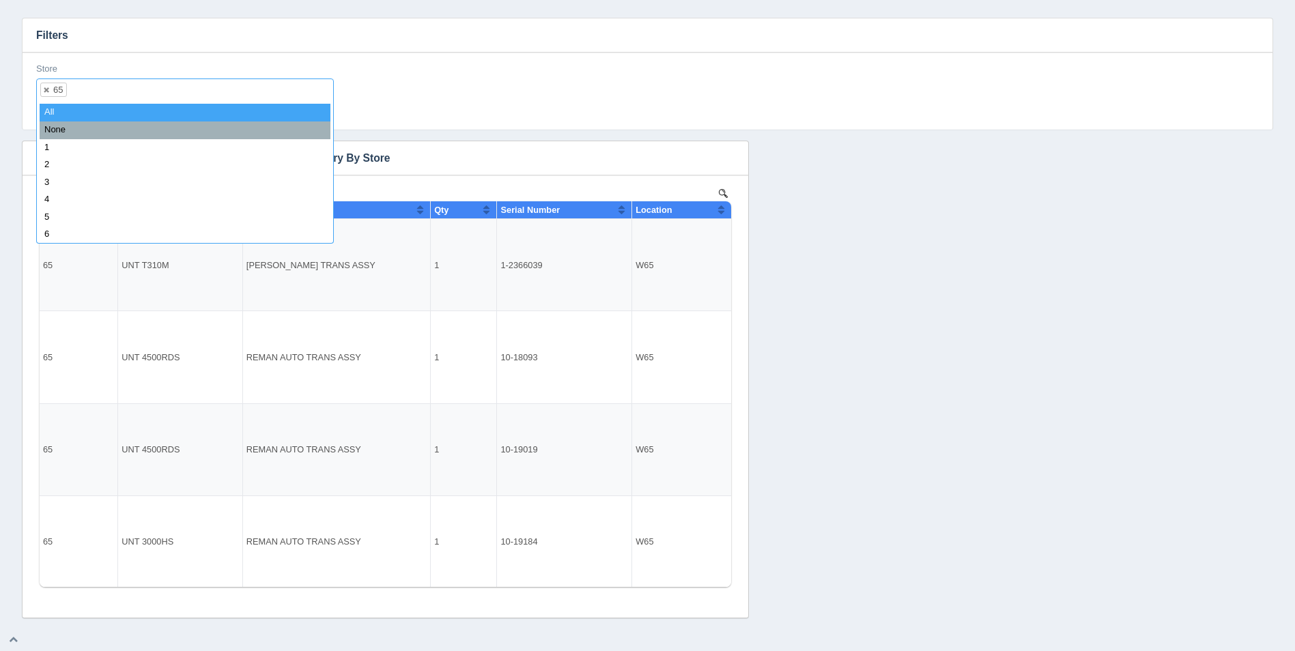
select select
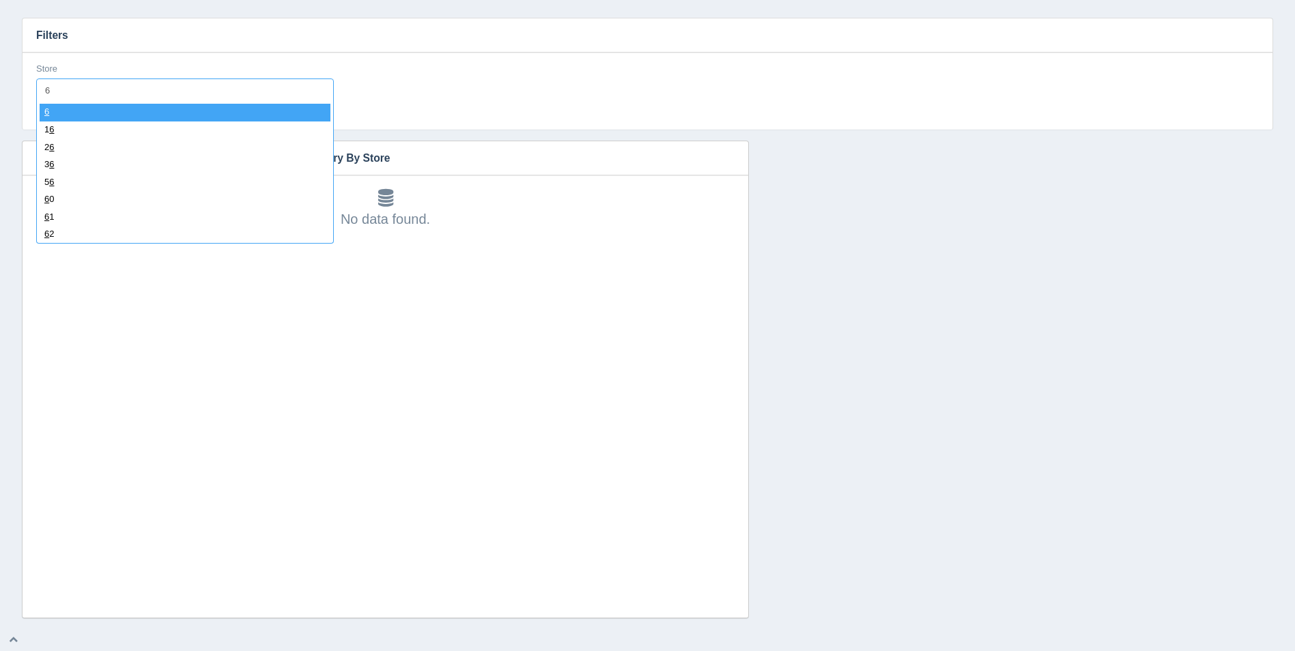
type input "66"
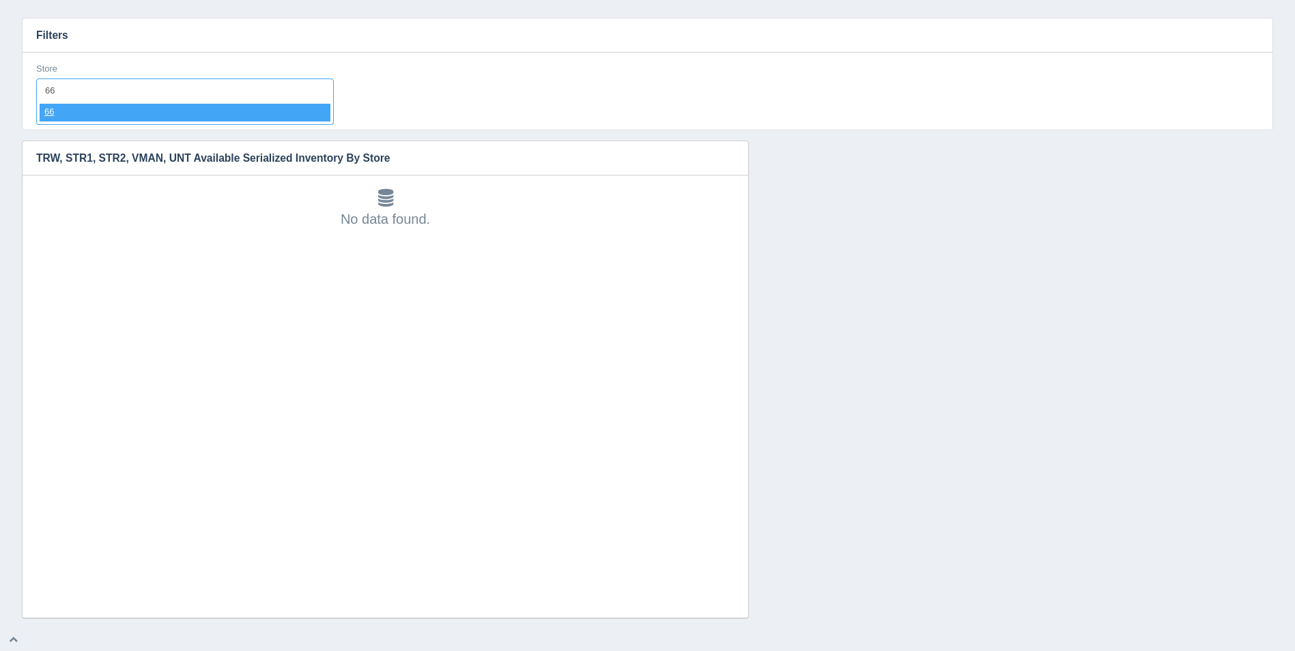
select select "66"
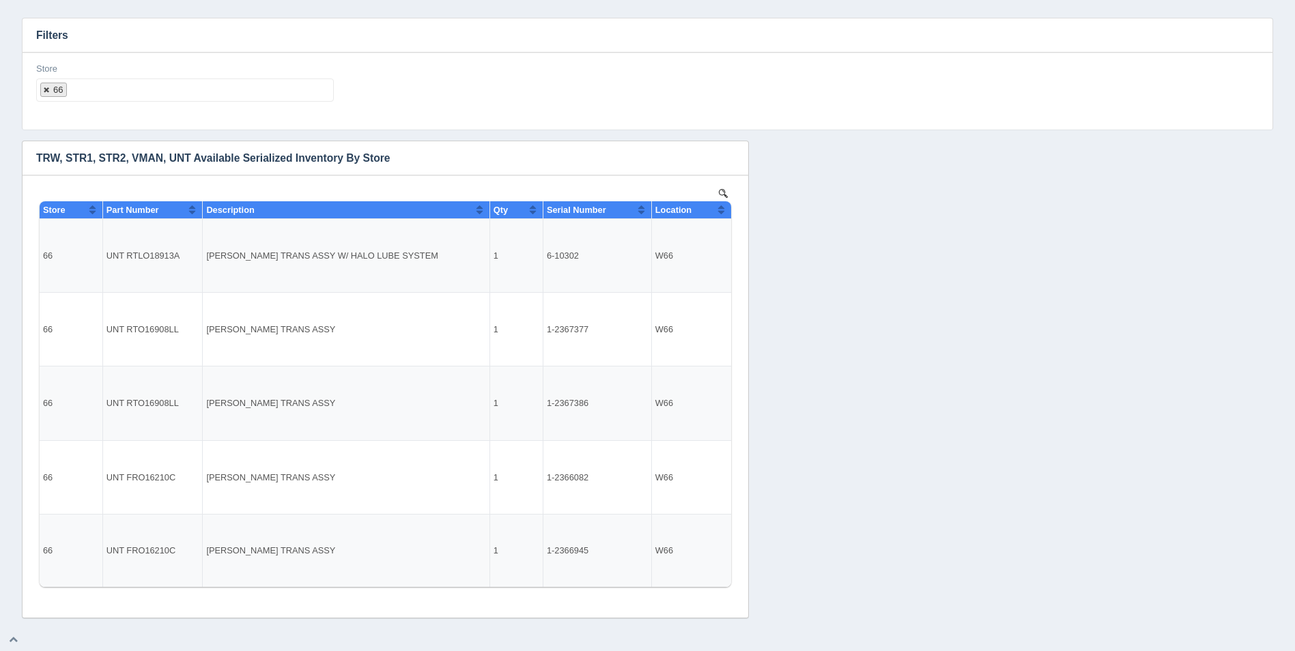
select select
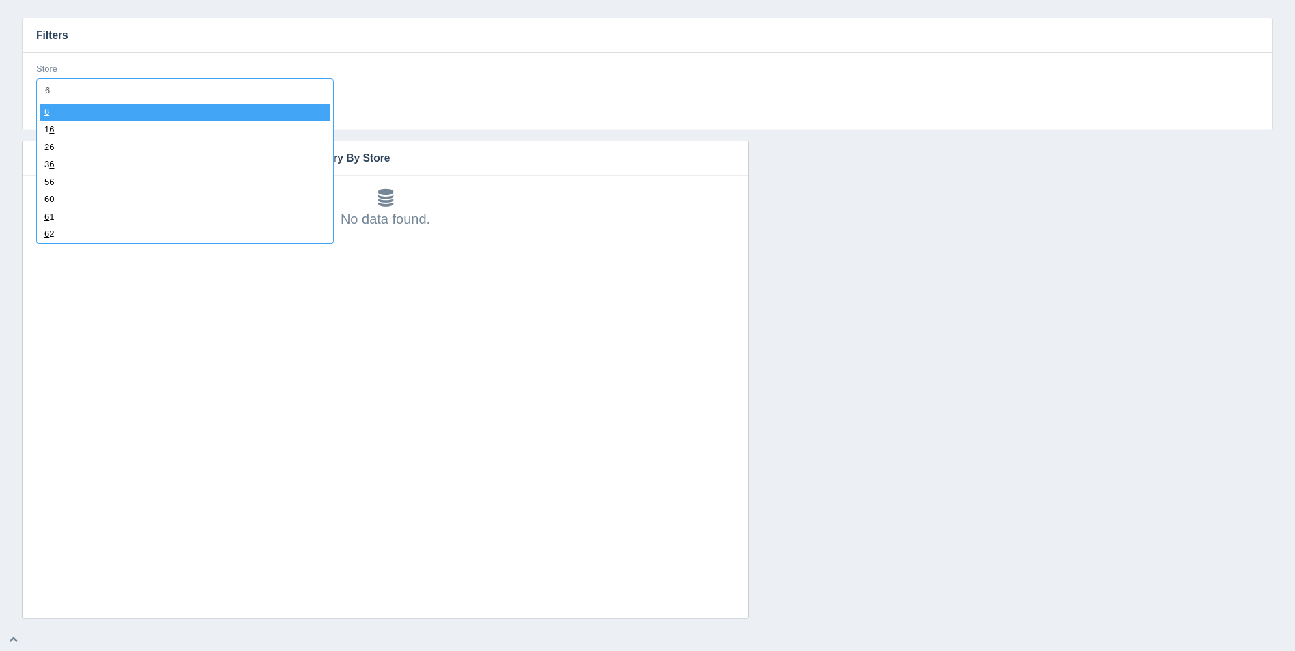
type input "67"
select select "67"
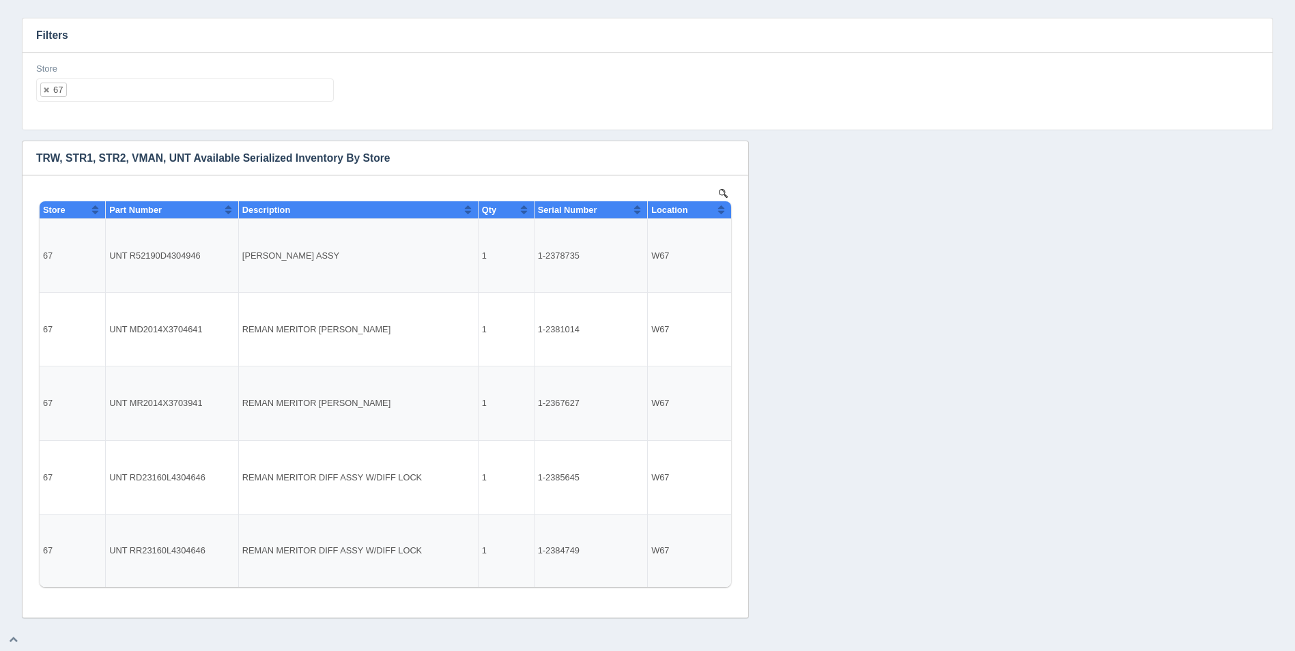
select select
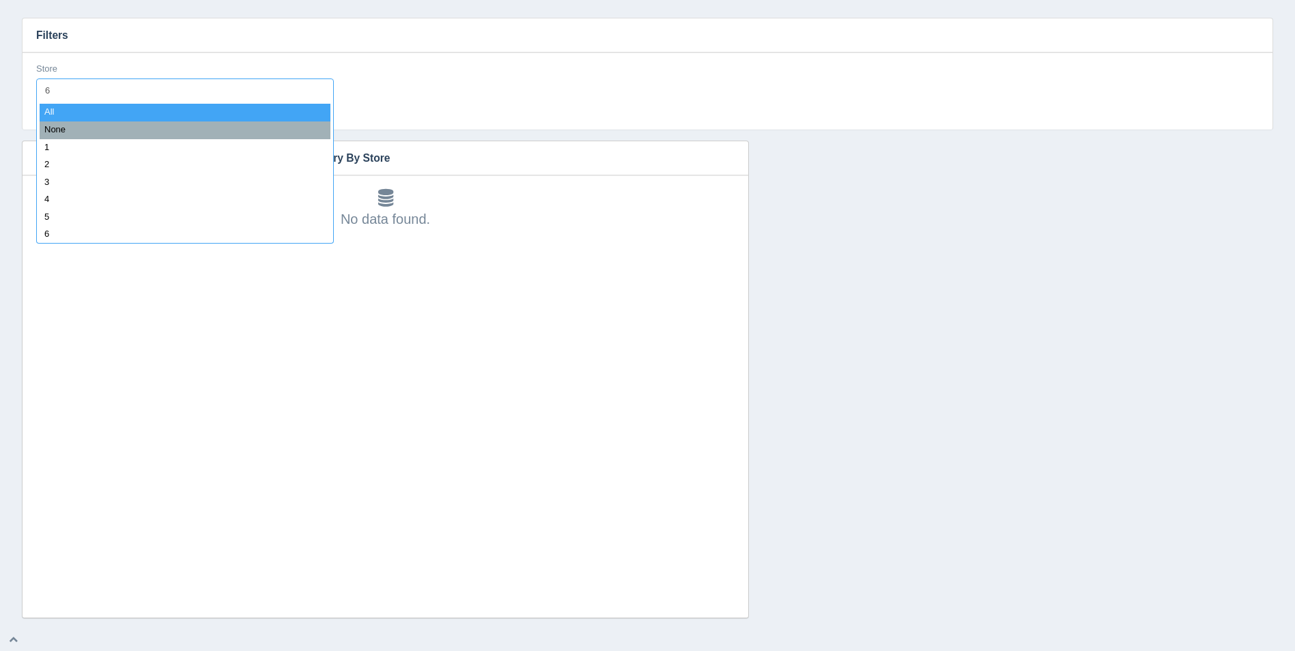
type input "68"
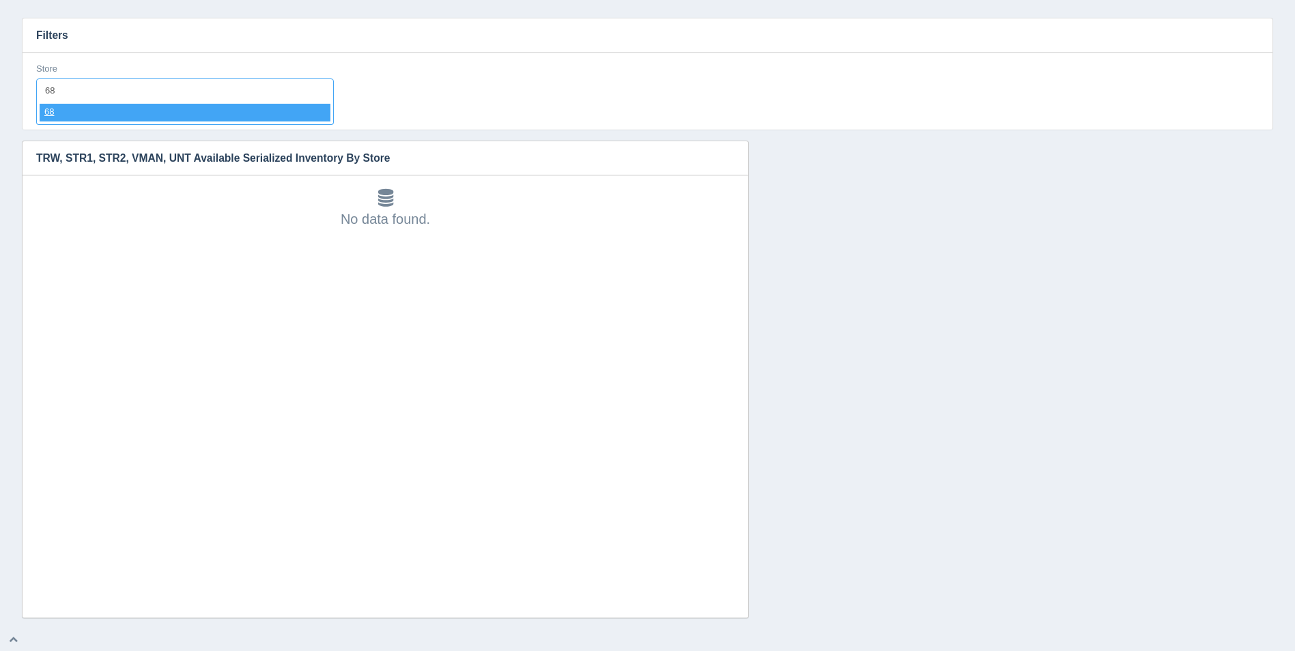
select select "68"
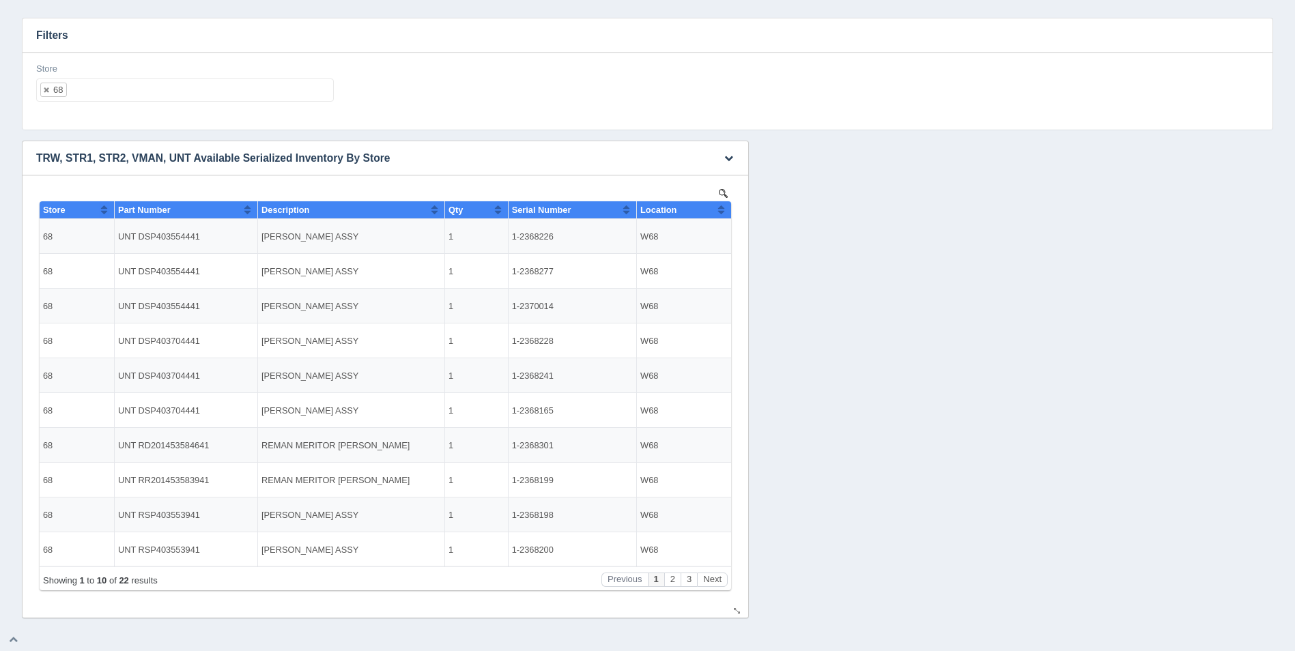
click at [715, 206] on div "Location" at bounding box center [678, 210] width 77 height 10
click at [722, 208] on button "Sort column descending" at bounding box center [721, 209] width 9 height 16
click at [716, 581] on button "Next" at bounding box center [712, 580] width 31 height 14
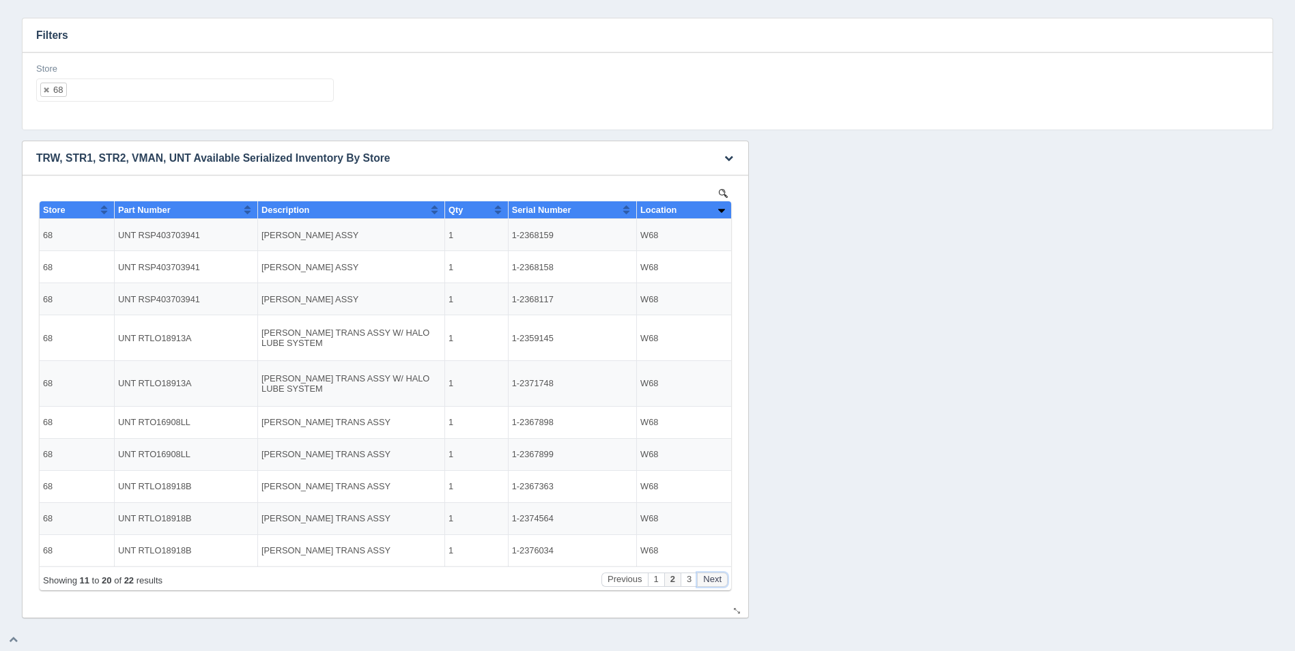
click at [716, 581] on button "Next" at bounding box center [712, 580] width 31 height 14
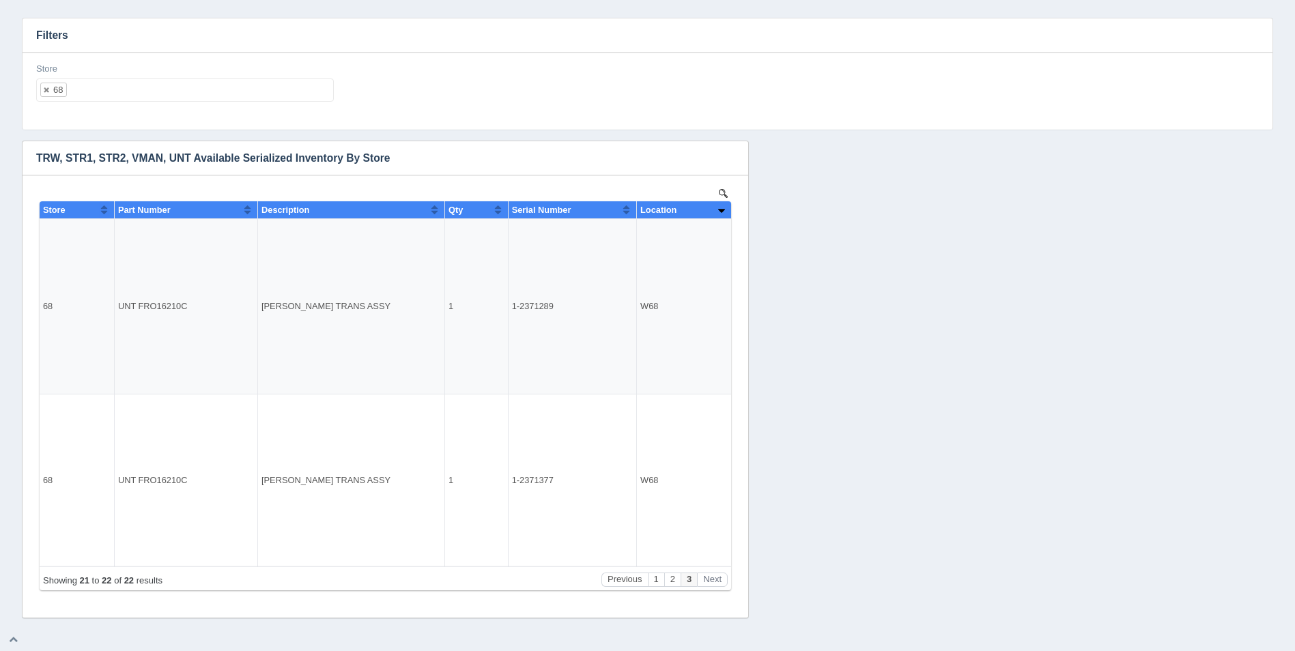
click at [162, 93] on ul "68" at bounding box center [185, 90] width 298 height 23
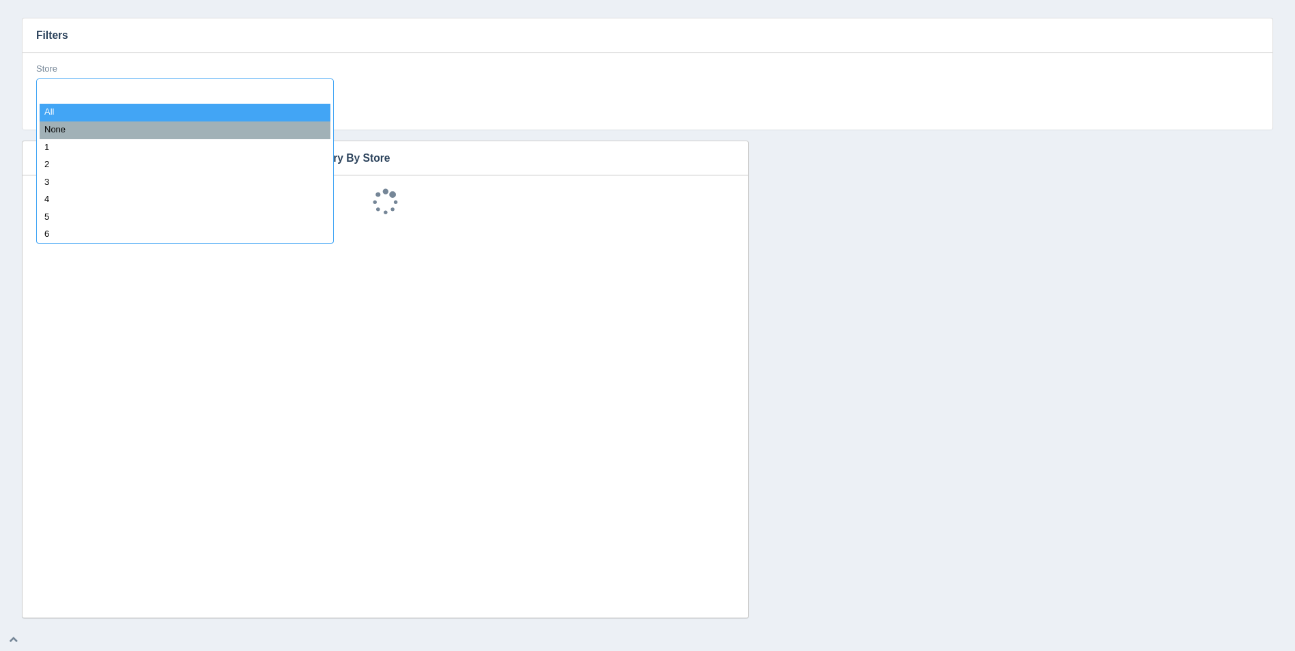
select select
type input "68"
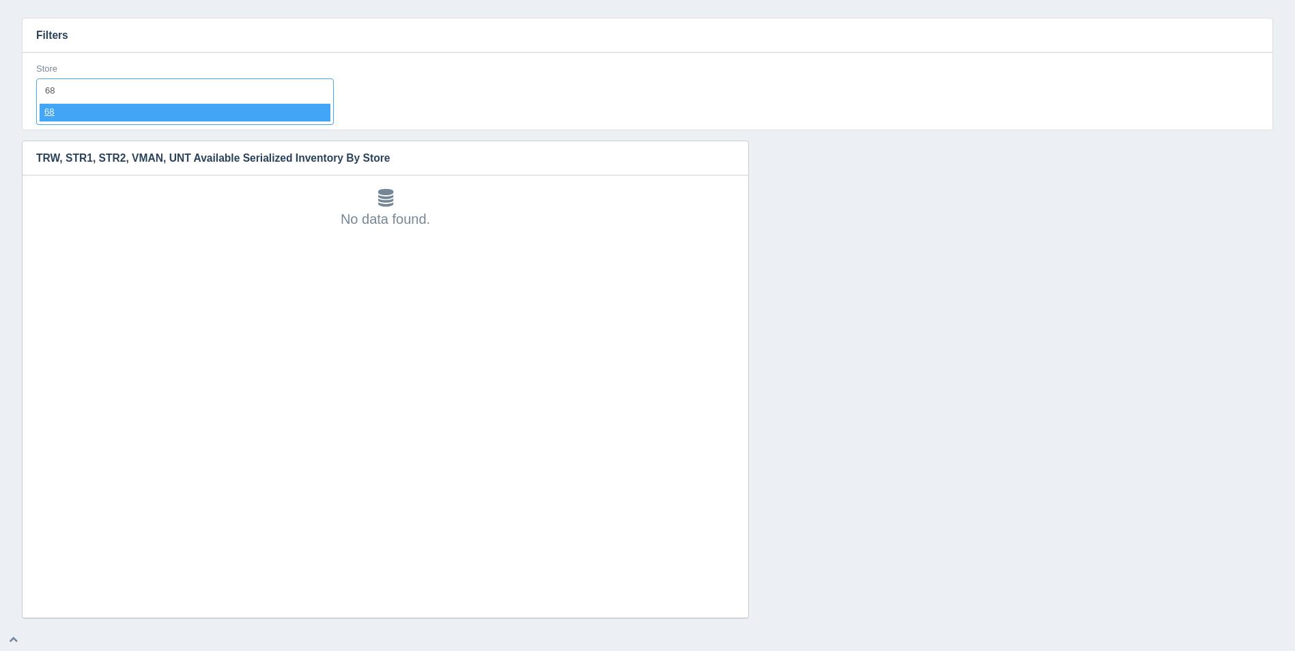
select select "68"
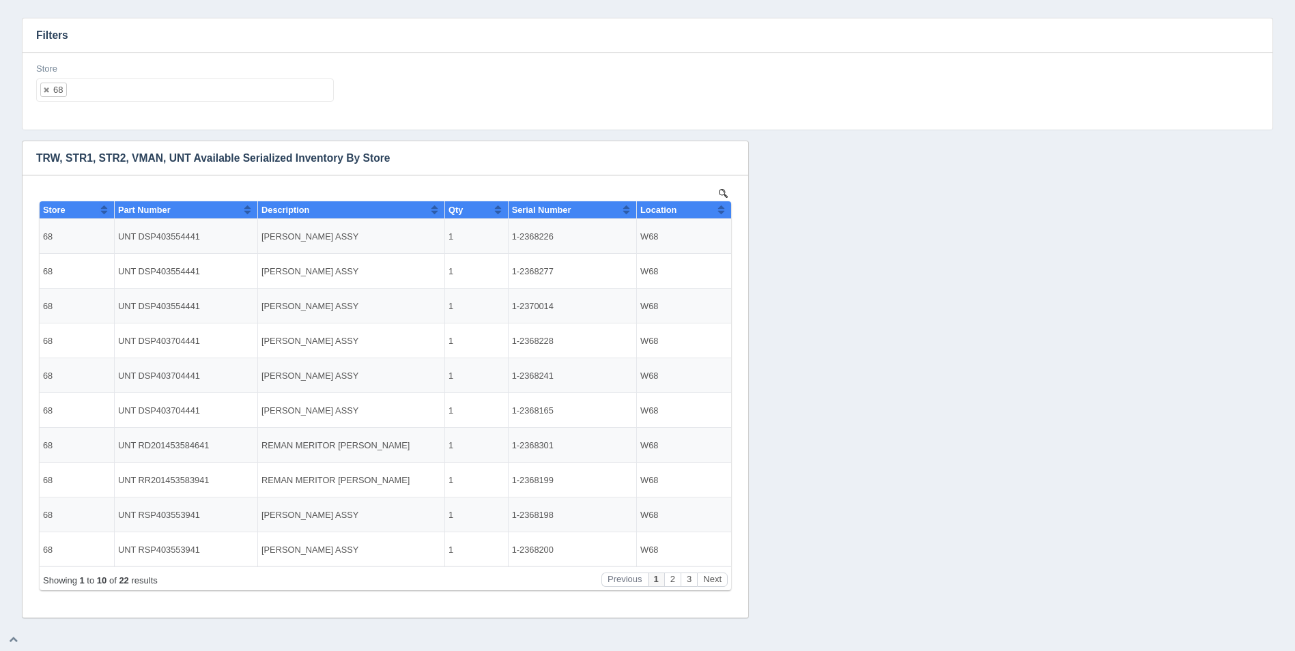
click at [162, 93] on input "text" at bounding box center [199, 90] width 265 height 22
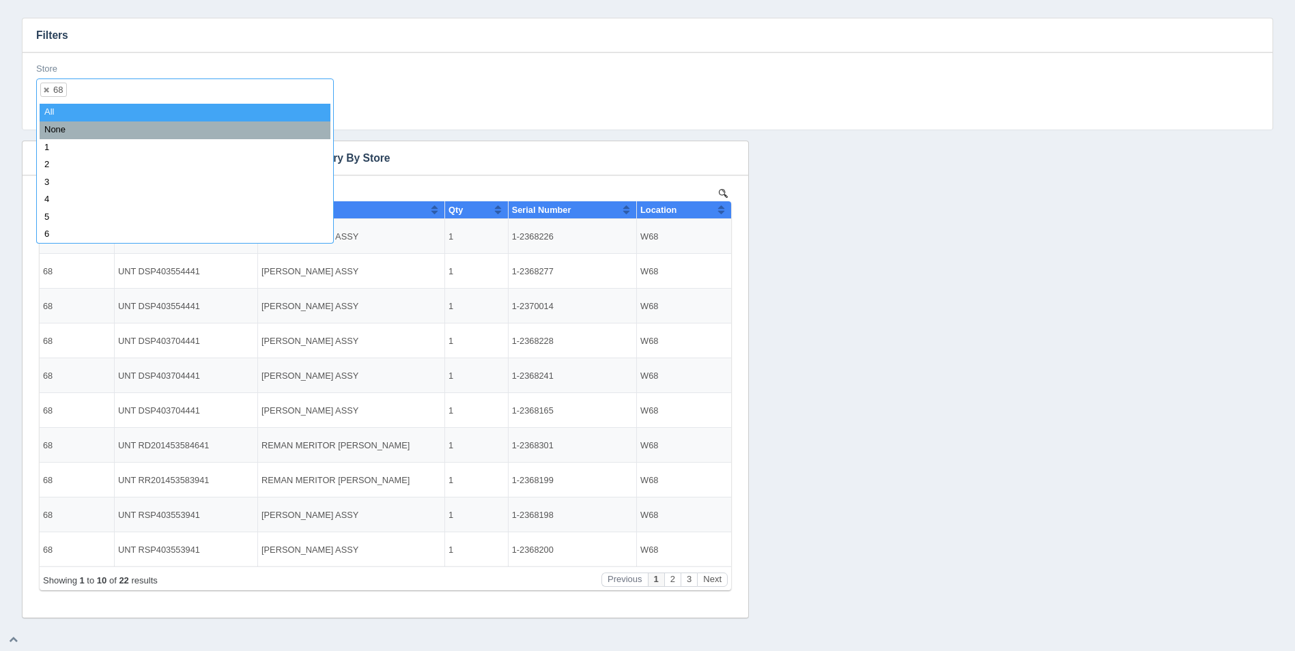
select select
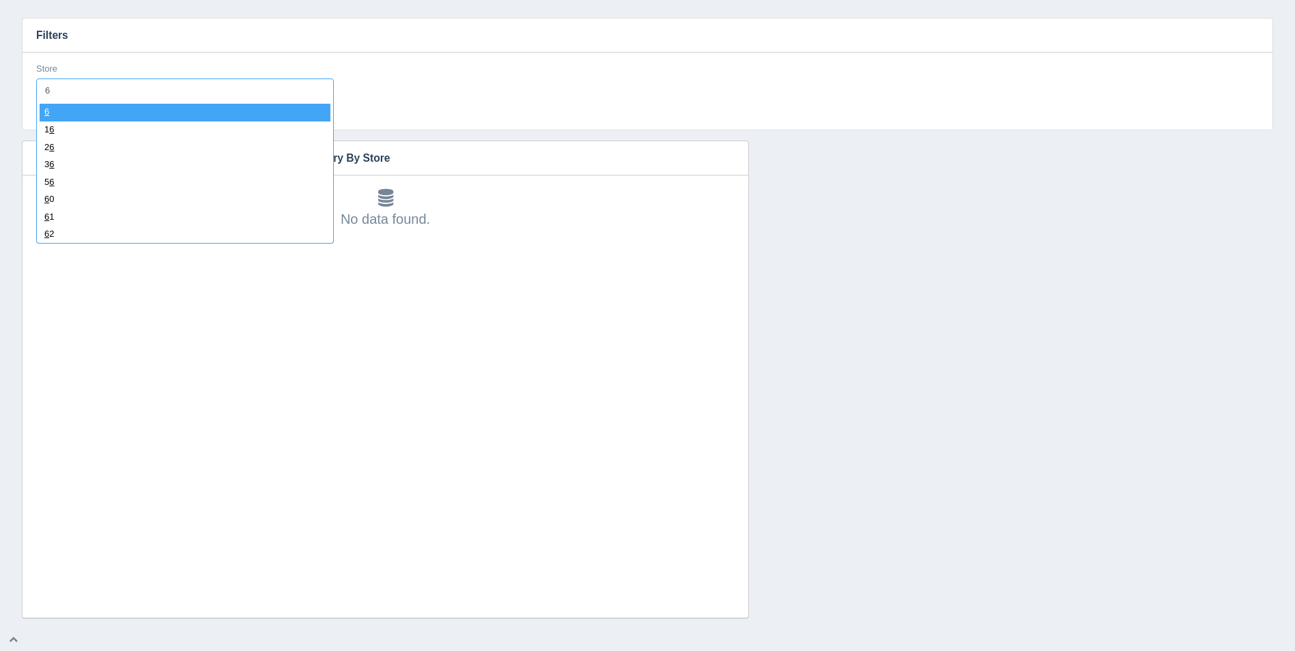
type input "69"
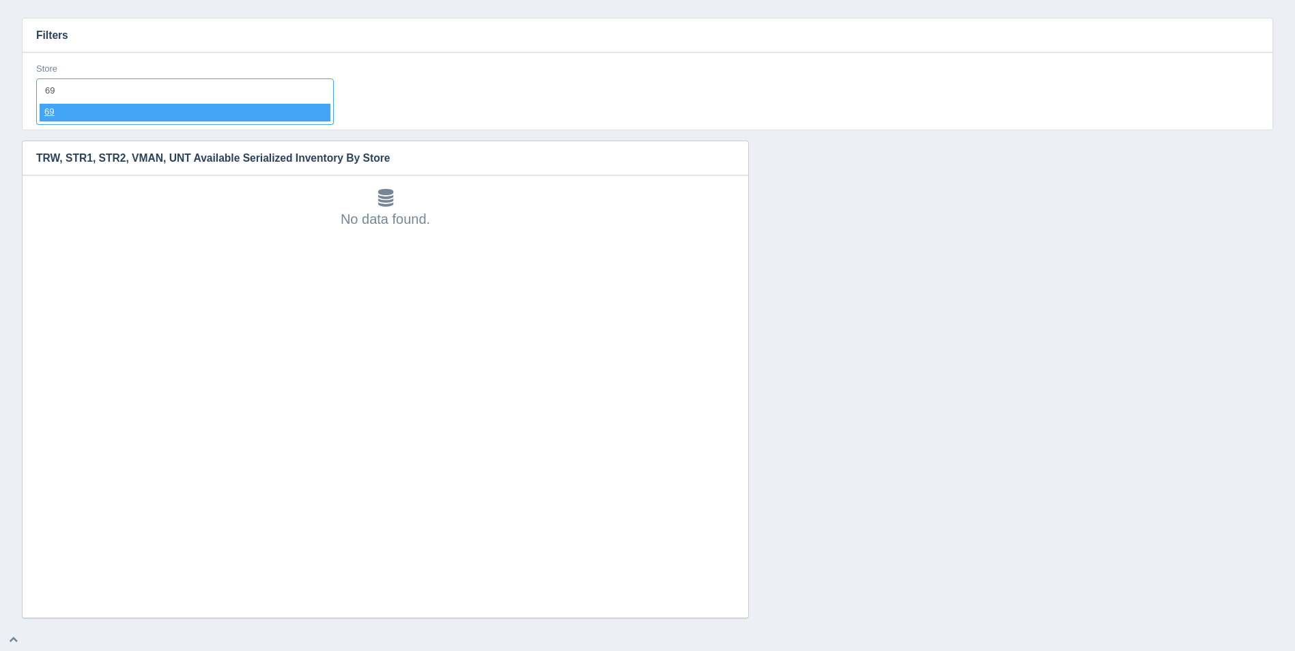
select select "69"
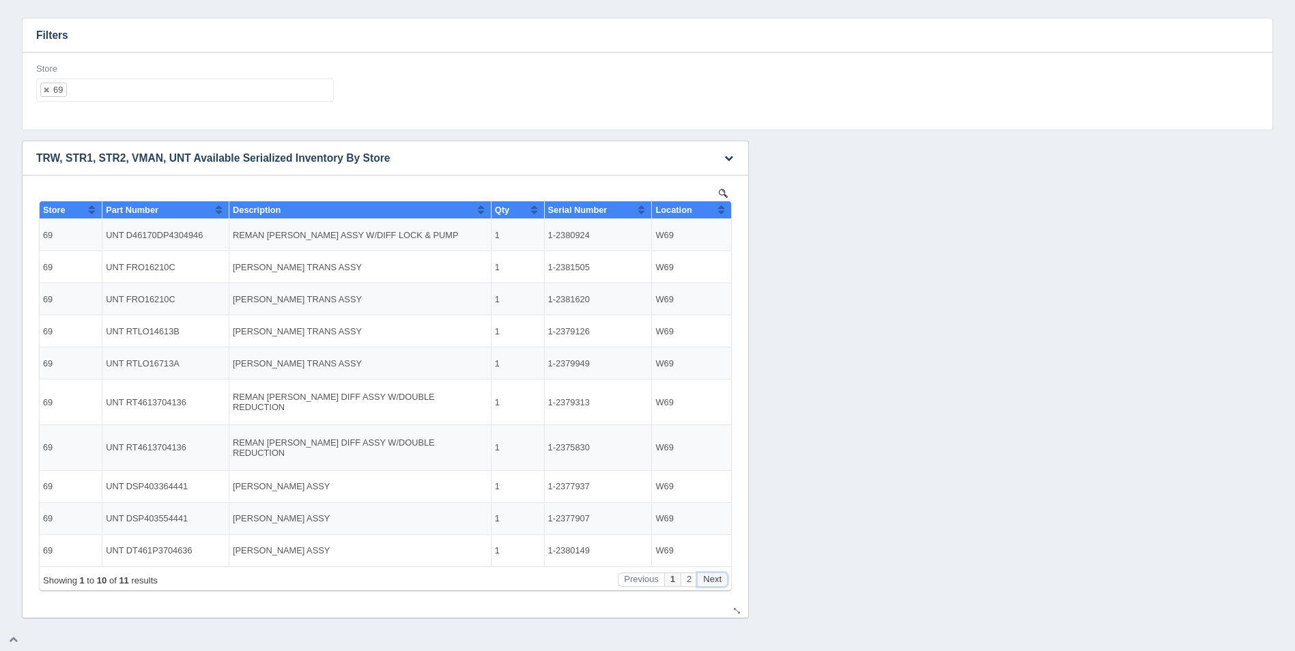
click at [709, 576] on button "Next" at bounding box center [712, 580] width 31 height 14
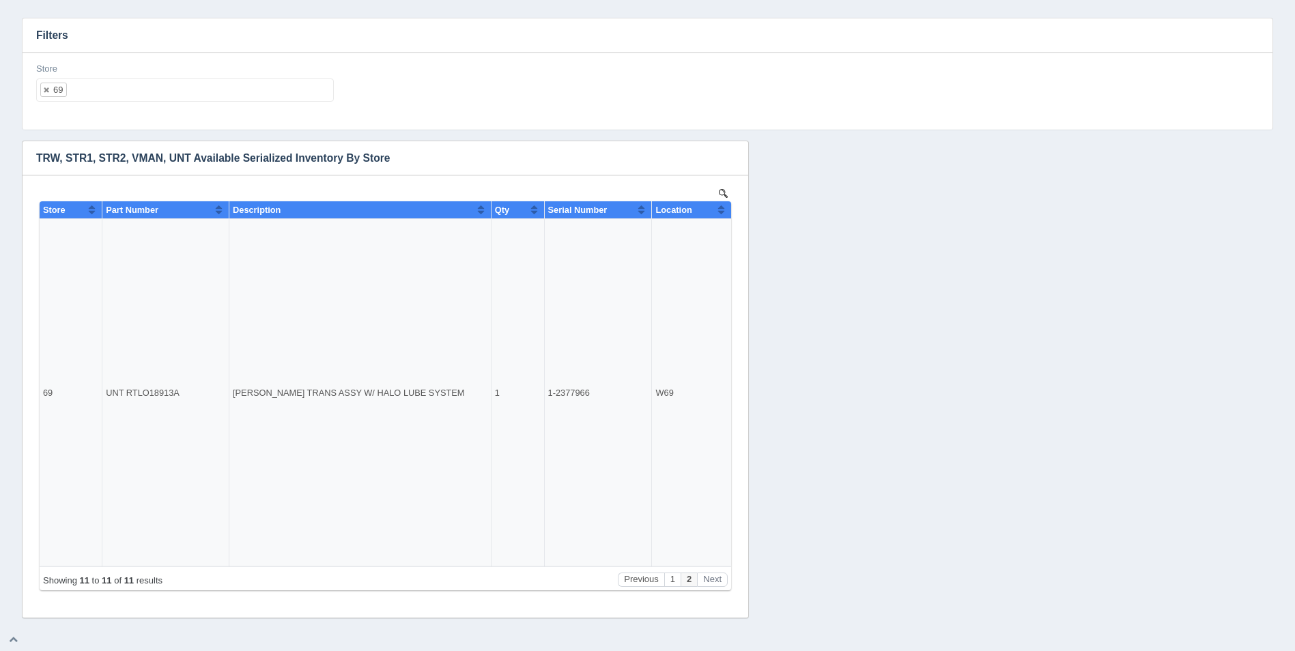
click at [101, 96] on ul "69" at bounding box center [185, 90] width 298 height 23
select select
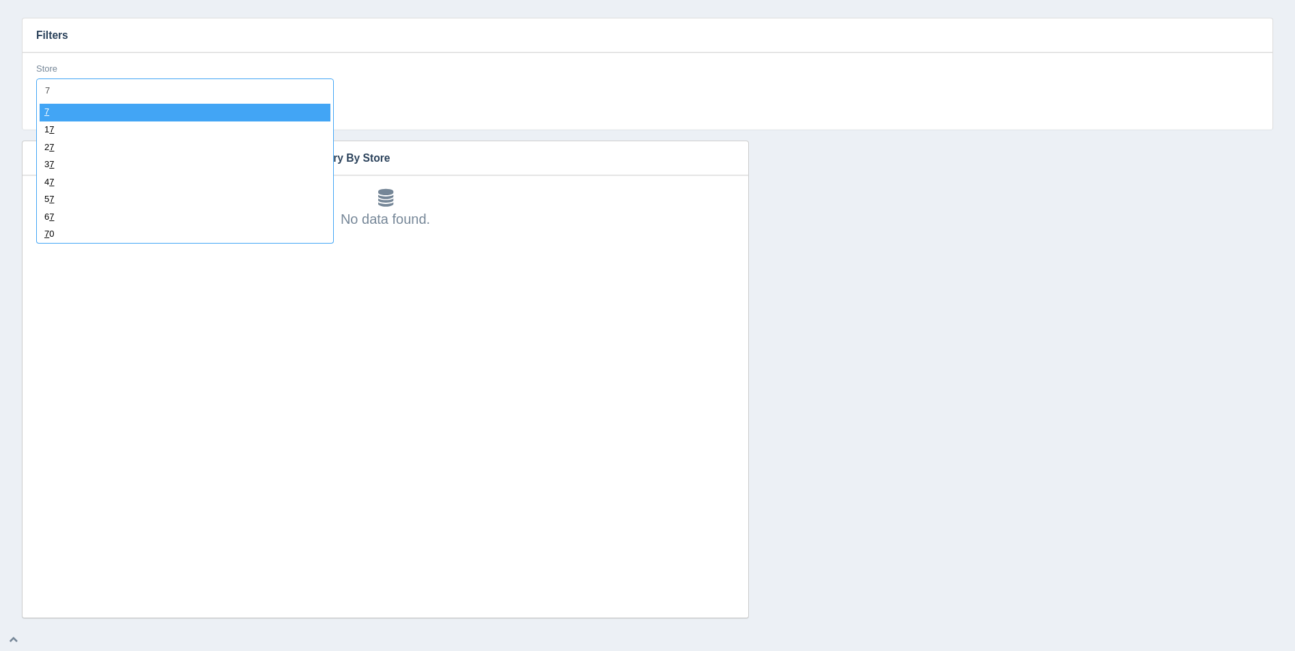
type input "70"
select select "70"
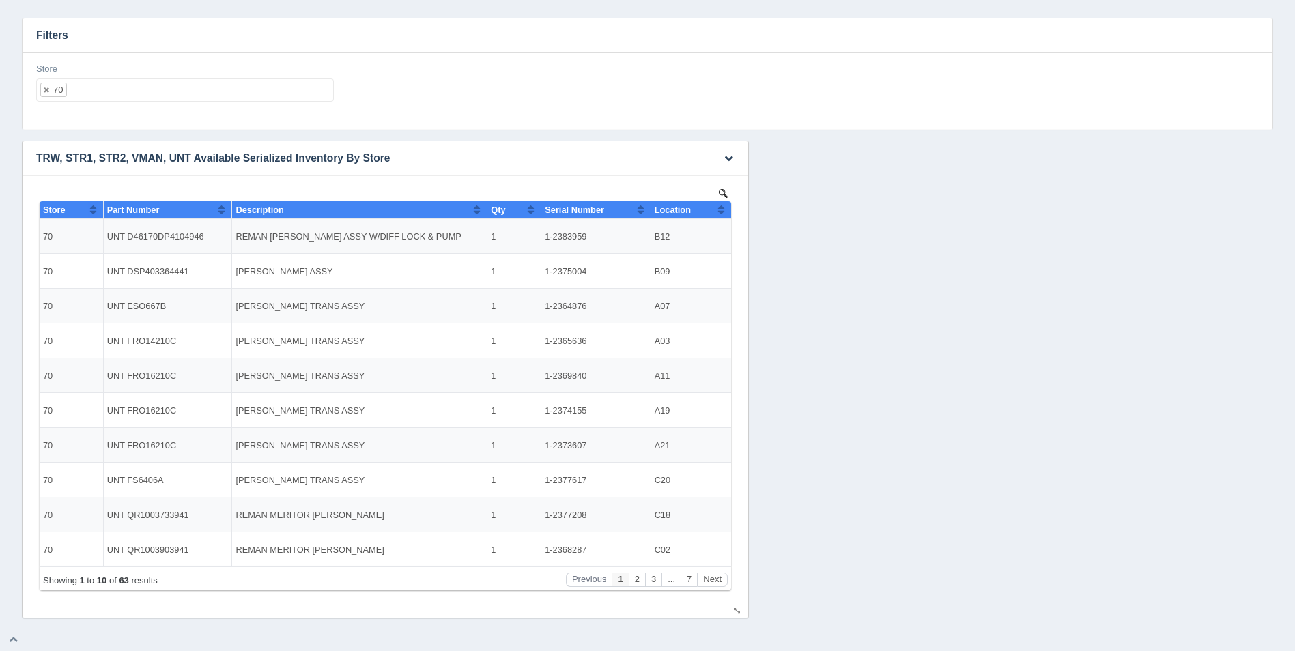
click at [718, 208] on button "Sort column ascending" at bounding box center [721, 209] width 9 height 16
click at [718, 208] on button "Sort column descending" at bounding box center [721, 209] width 9 height 16
click at [718, 208] on button "Sort column ascending" at bounding box center [721, 209] width 9 height 16
click at [722, 576] on button "Next" at bounding box center [712, 580] width 31 height 14
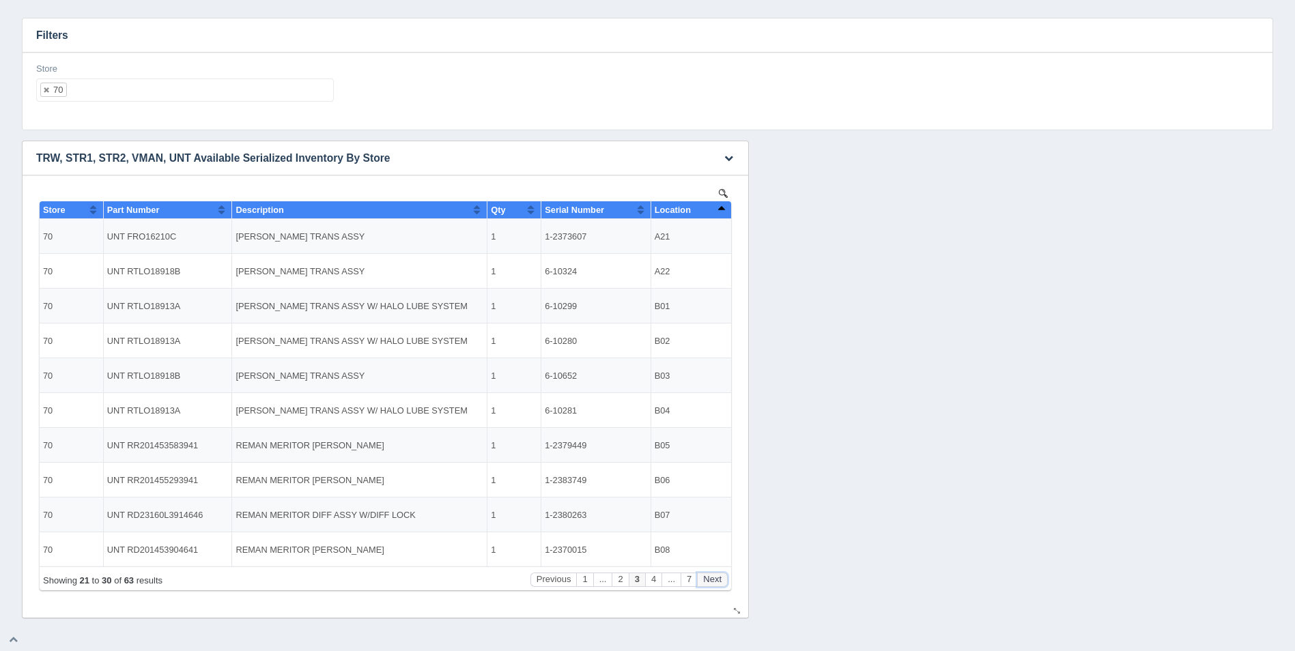
click at [722, 576] on button "Next" at bounding box center [712, 580] width 31 height 14
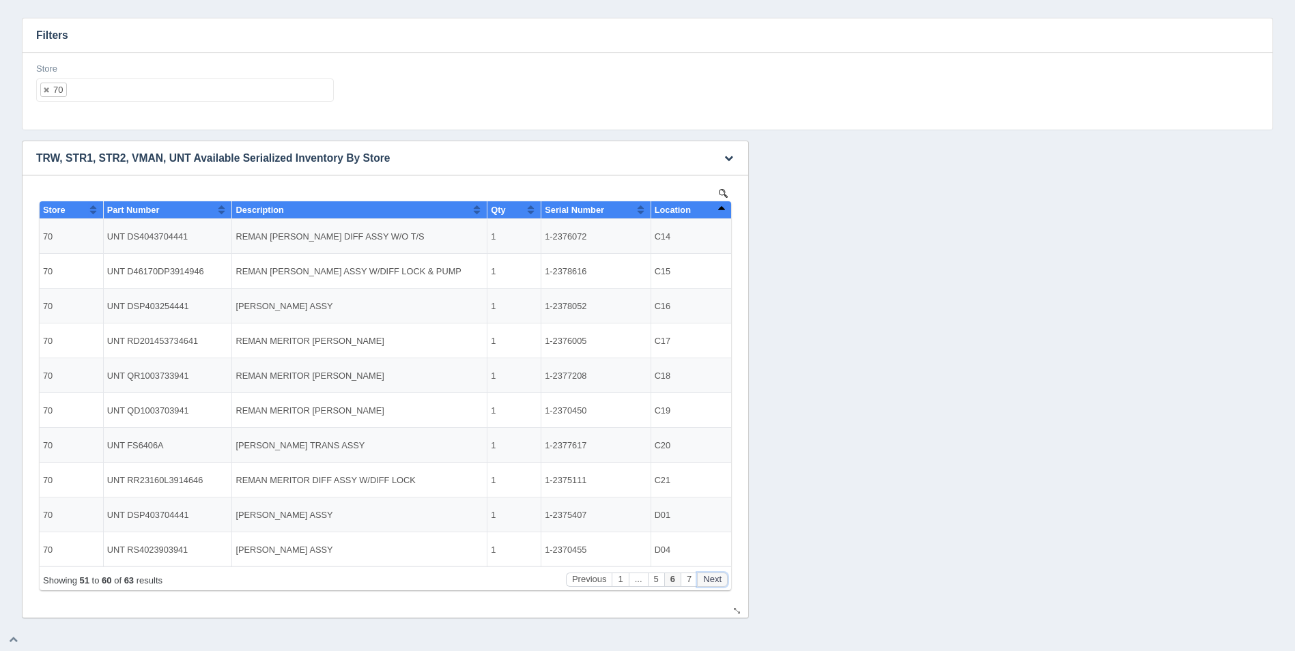
click at [722, 576] on button "Next" at bounding box center [712, 580] width 31 height 14
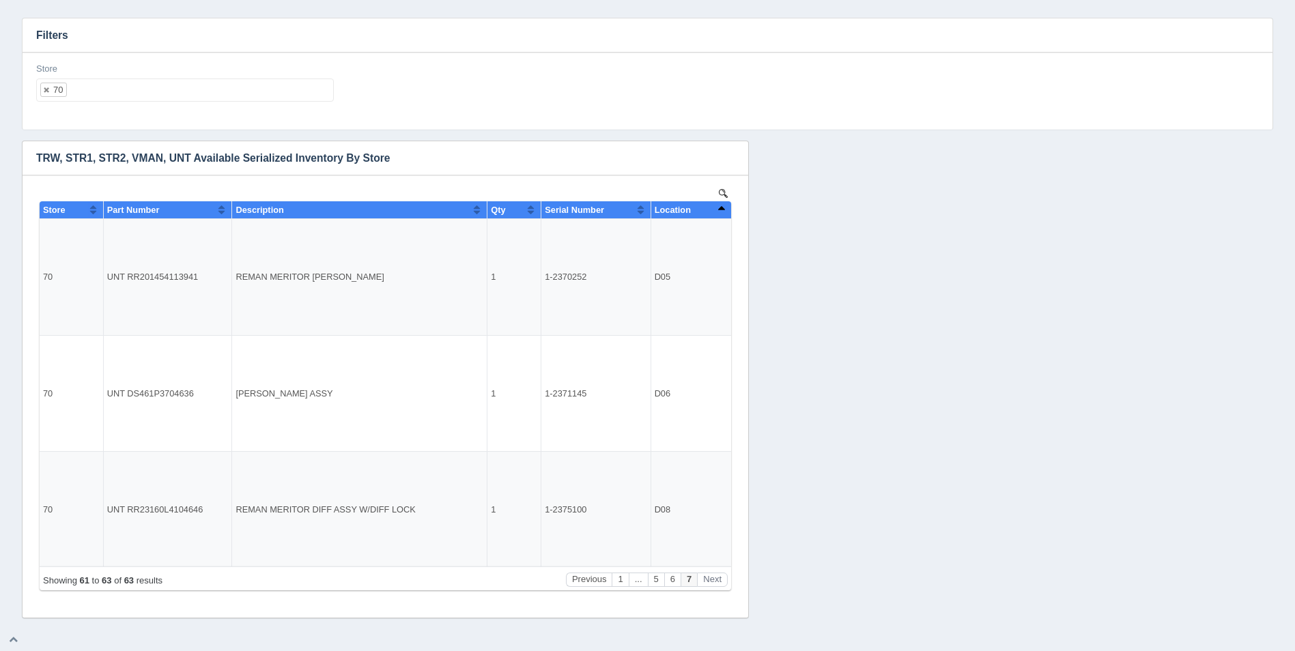
click at [146, 93] on ul "70" at bounding box center [185, 90] width 298 height 23
select select
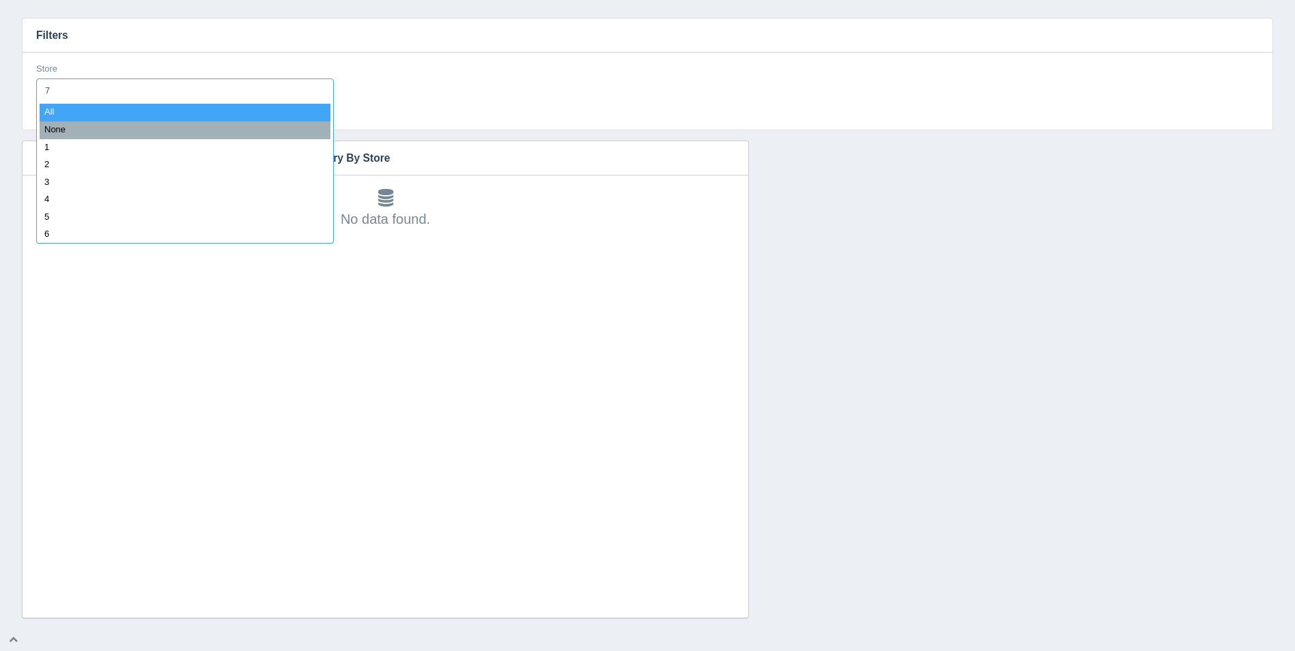
type input "71"
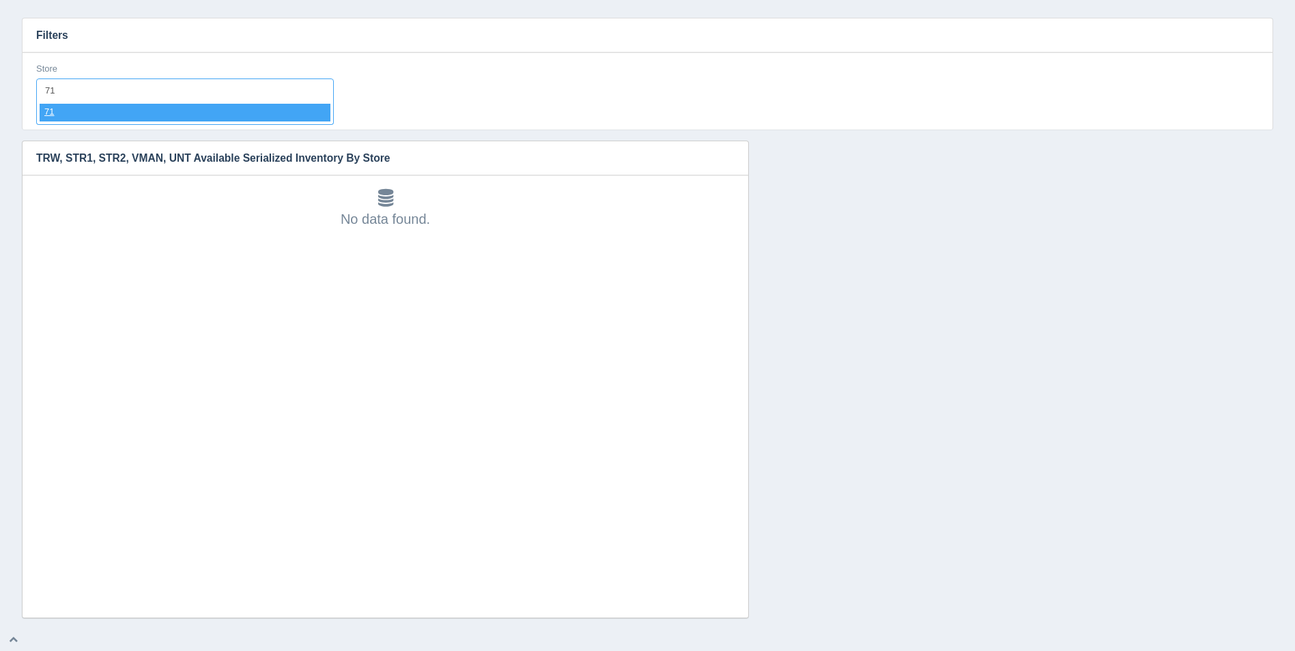
select select "71"
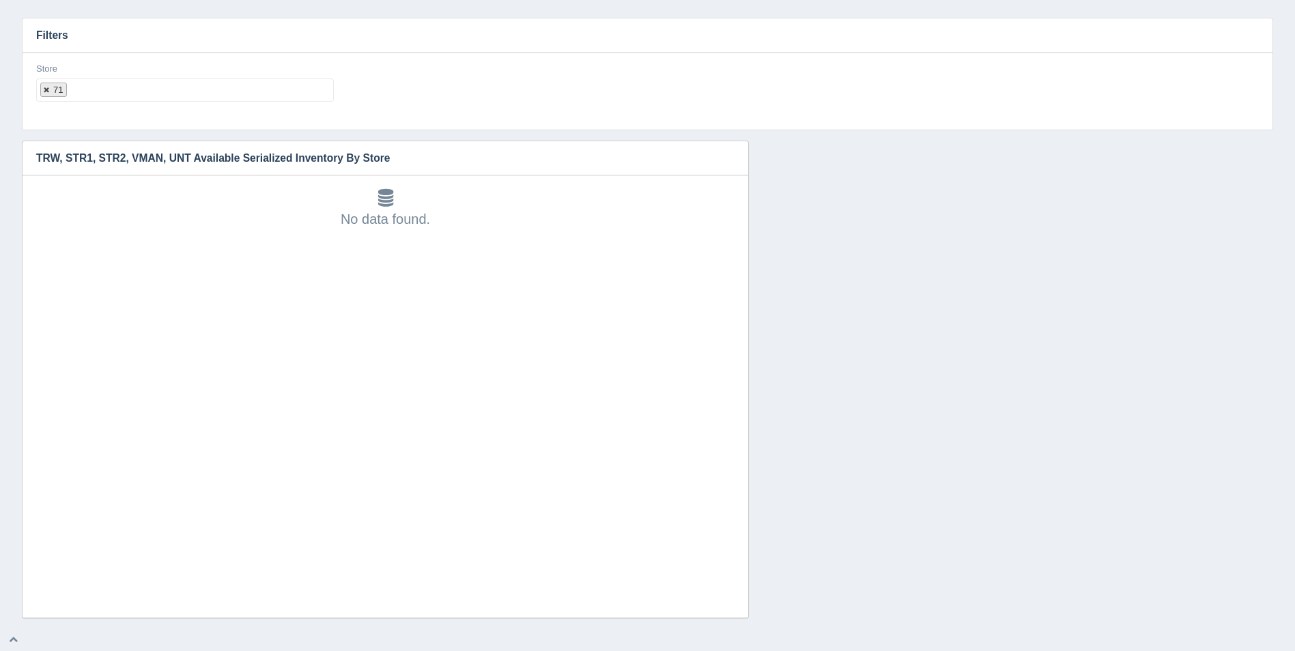
select select
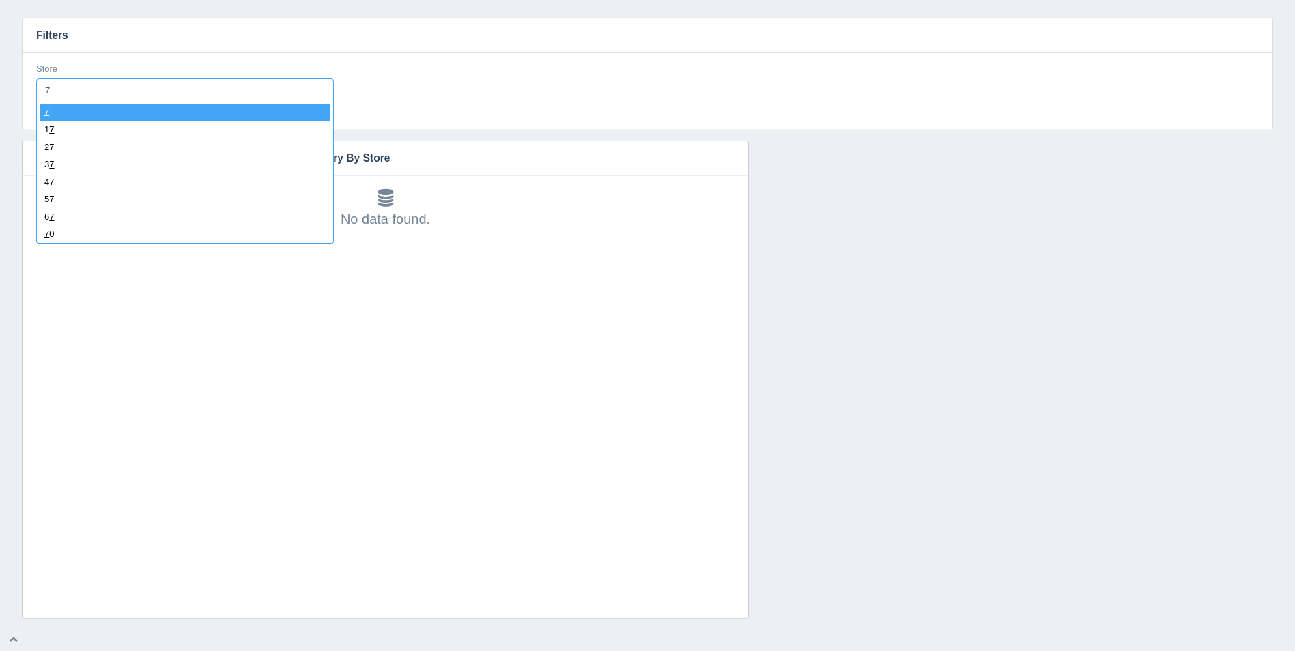
type input "72"
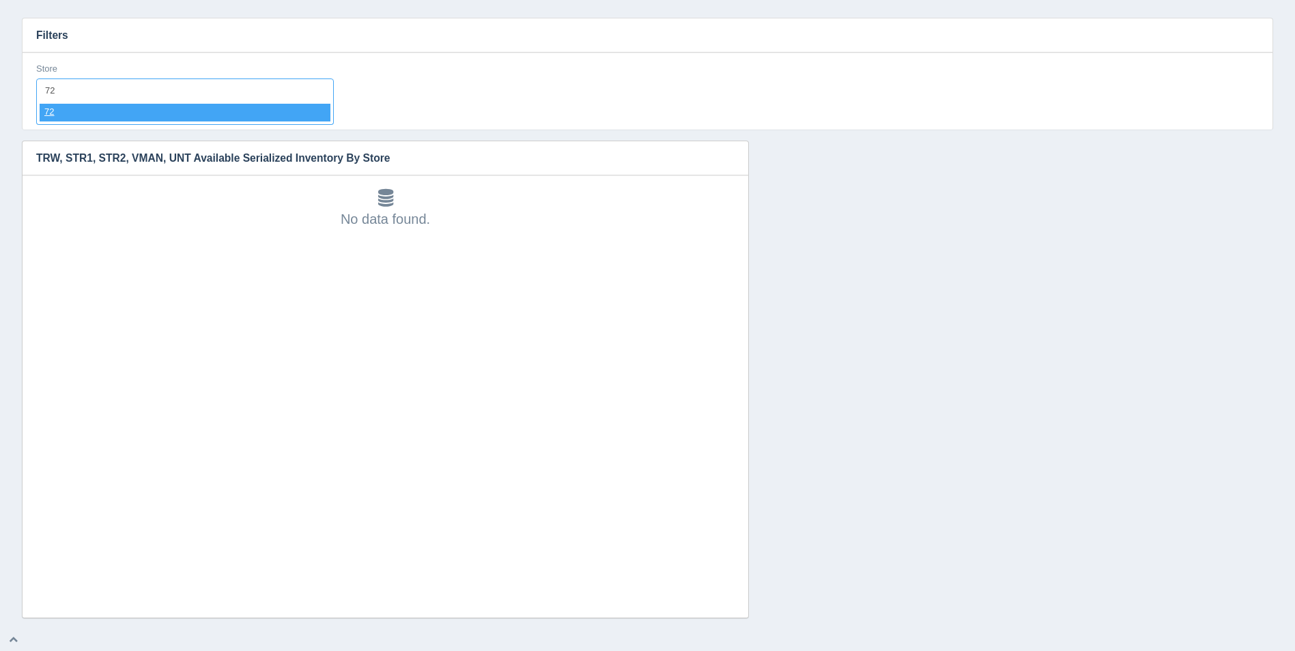
select select "72"
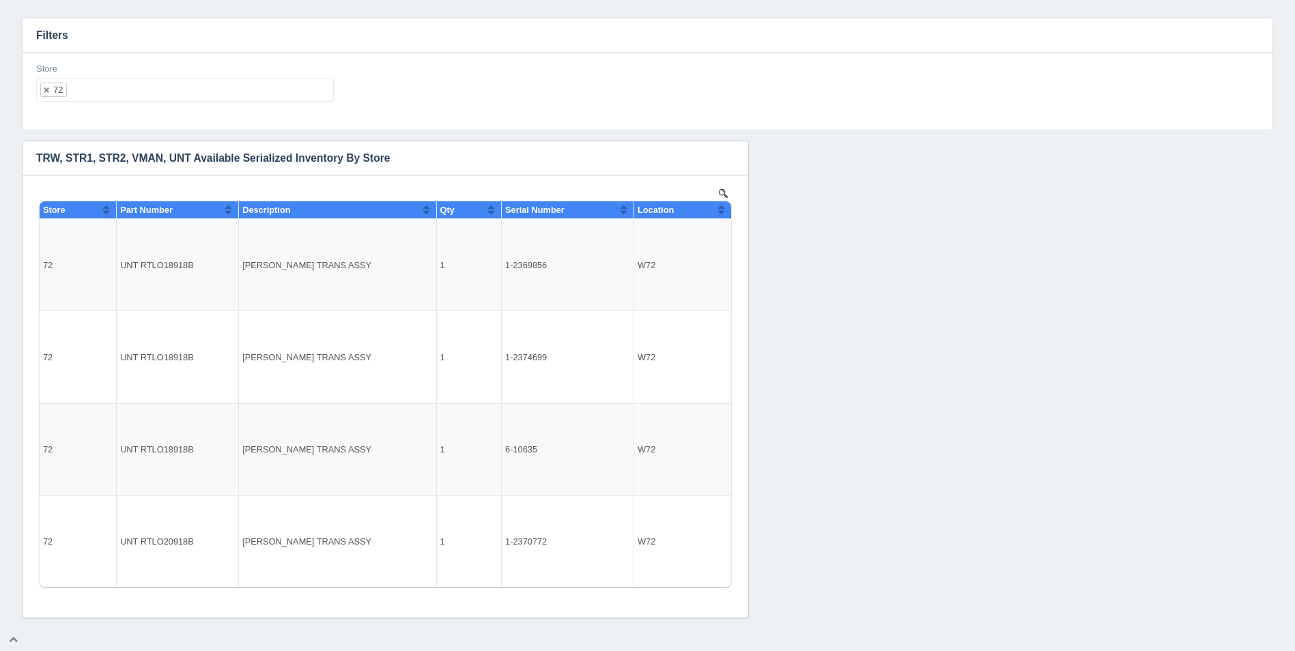
drag, startPoint x: 4, startPoint y: 33, endPoint x: 50, endPoint y: 5, distance: 53.6
click at [3, 33] on div "Inventory Location Hide filters Supply Chain Inventory Inventory Location Filte…" at bounding box center [647, 278] width 1295 height 679
